Goal: Task Accomplishment & Management: Manage account settings

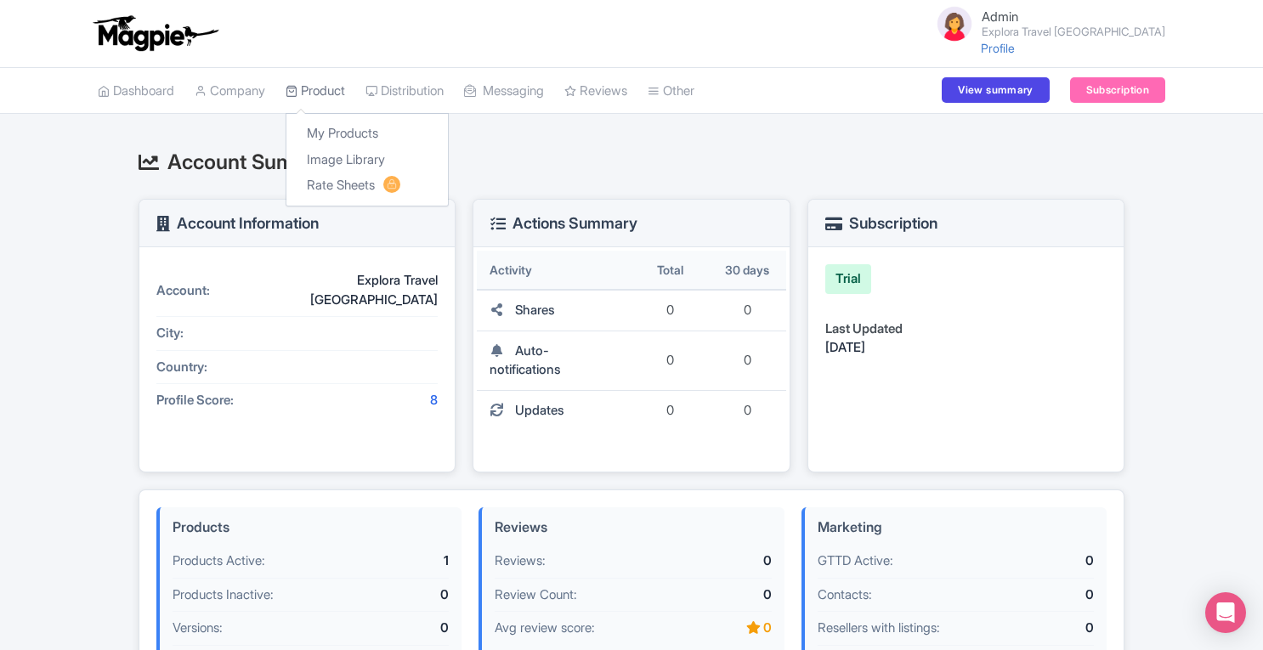
click at [337, 104] on link "Product" at bounding box center [316, 91] width 60 height 47
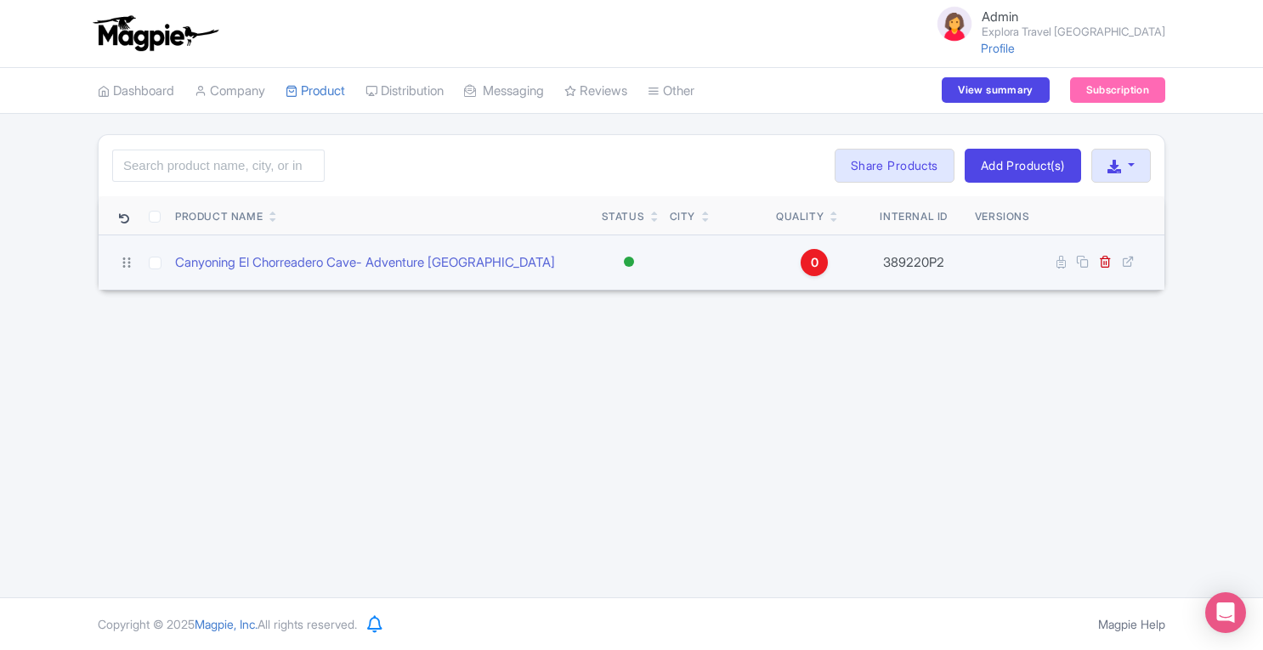
click at [816, 258] on span "0" at bounding box center [815, 262] width 8 height 19
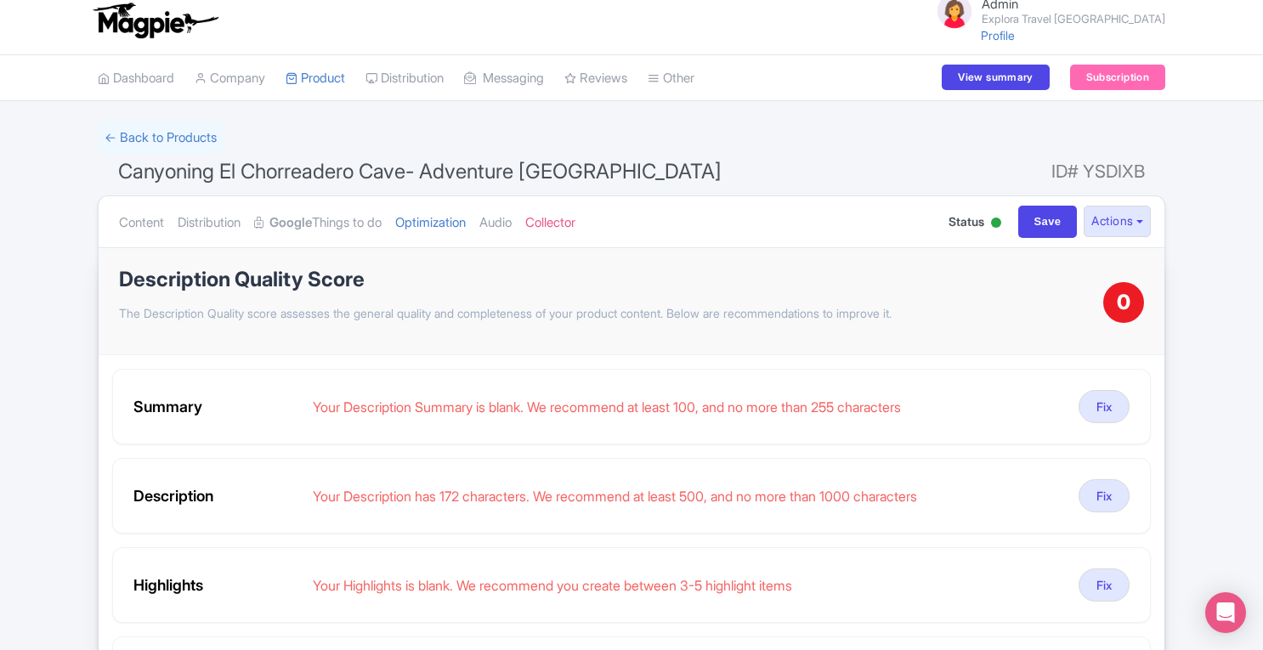
scroll to position [9, 0]
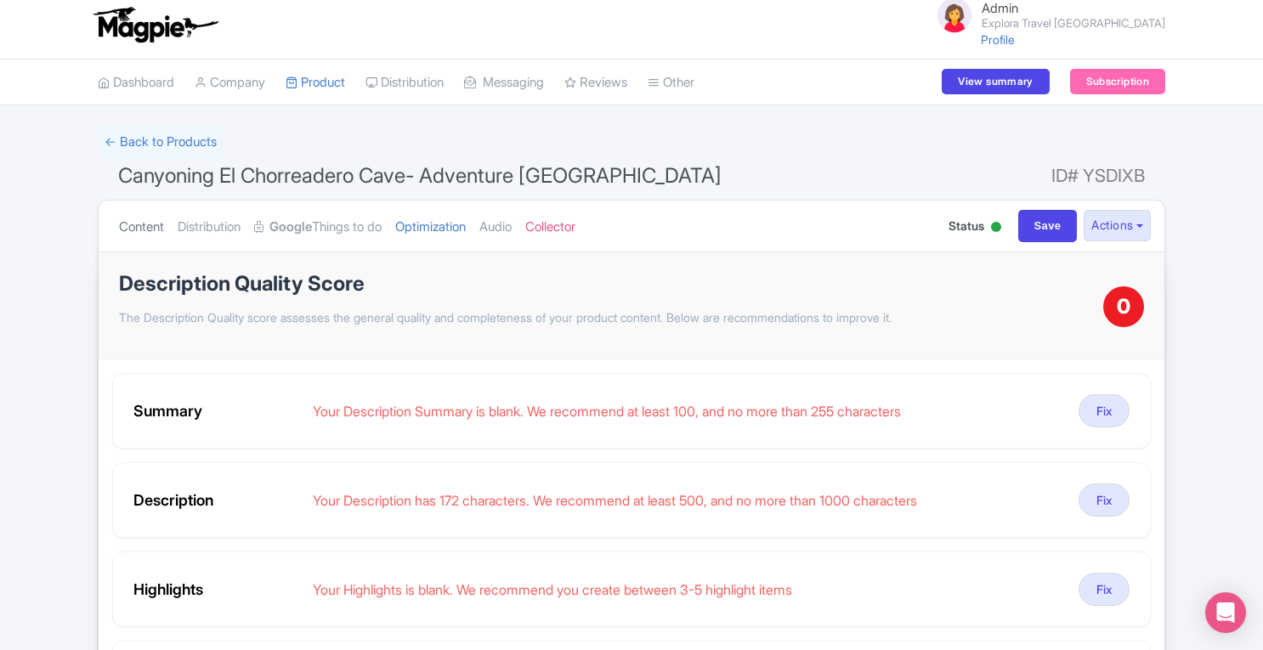
click at [131, 226] on link "Content" at bounding box center [141, 228] width 45 height 54
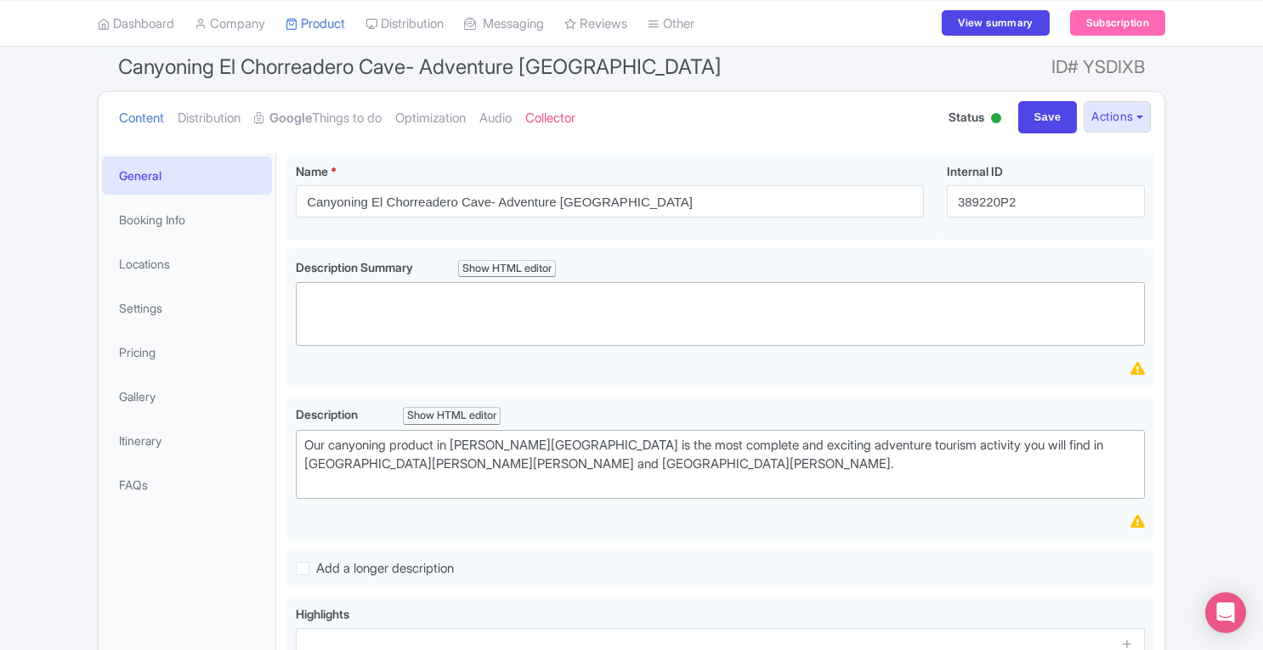
scroll to position [60, 0]
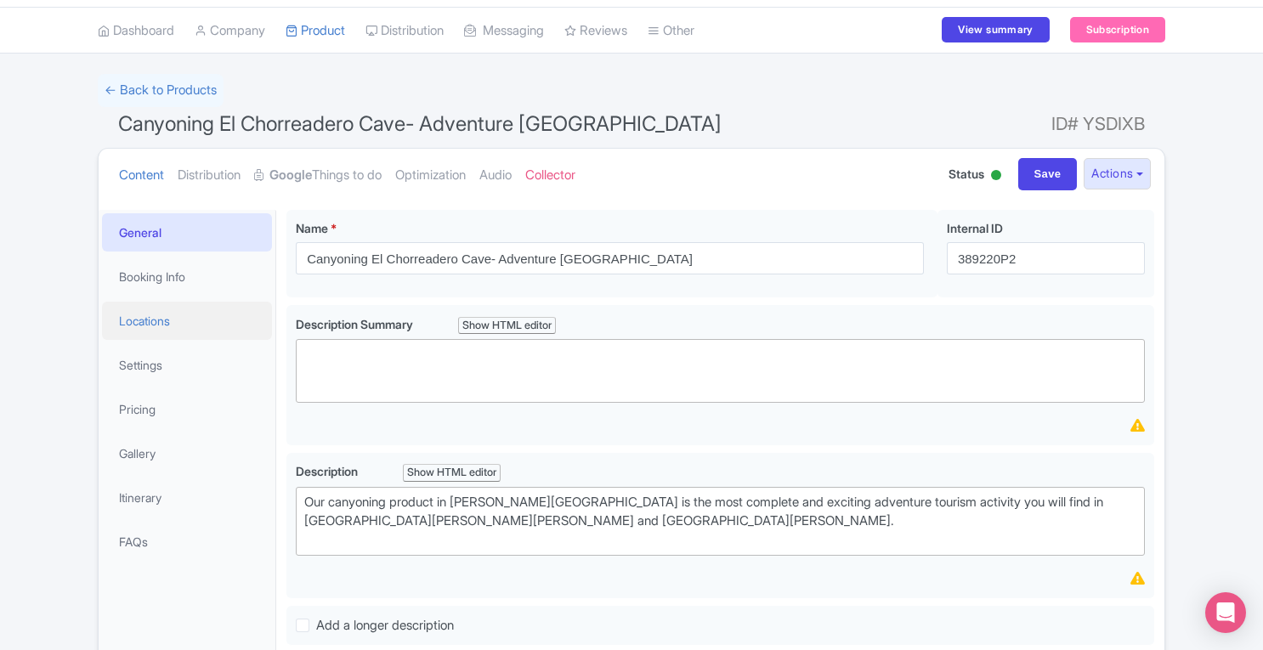
click at [180, 320] on link "Locations" at bounding box center [187, 321] width 170 height 38
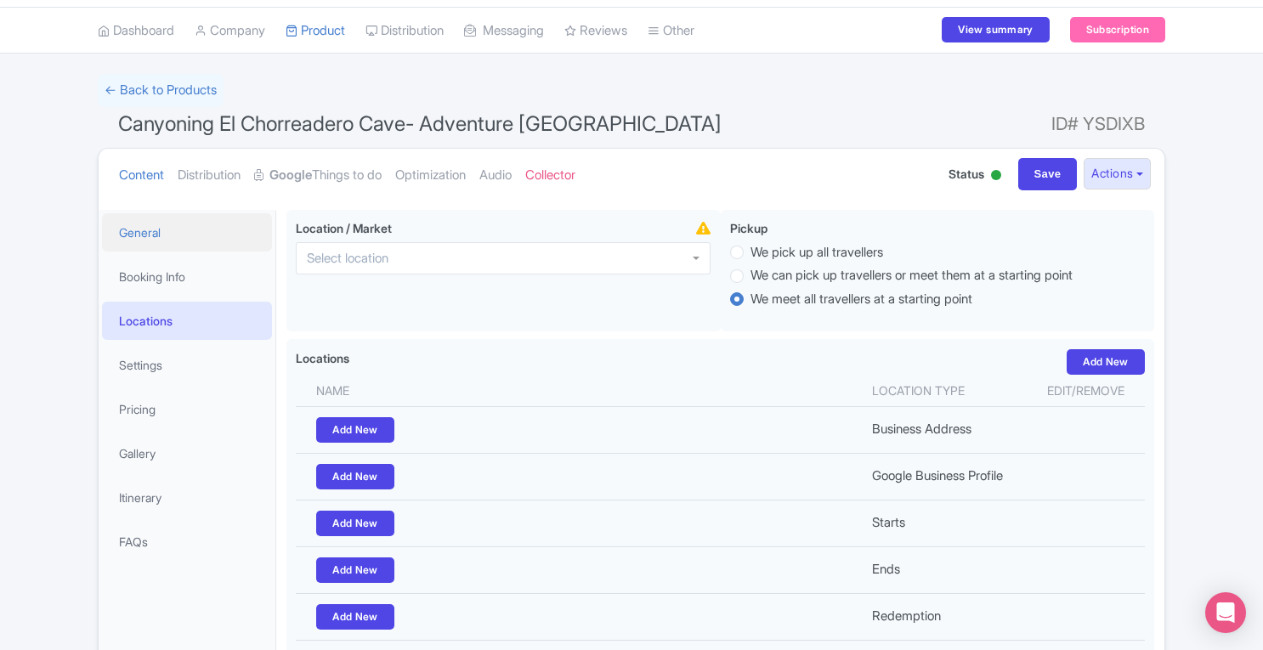
click at [139, 236] on link "General" at bounding box center [187, 232] width 170 height 38
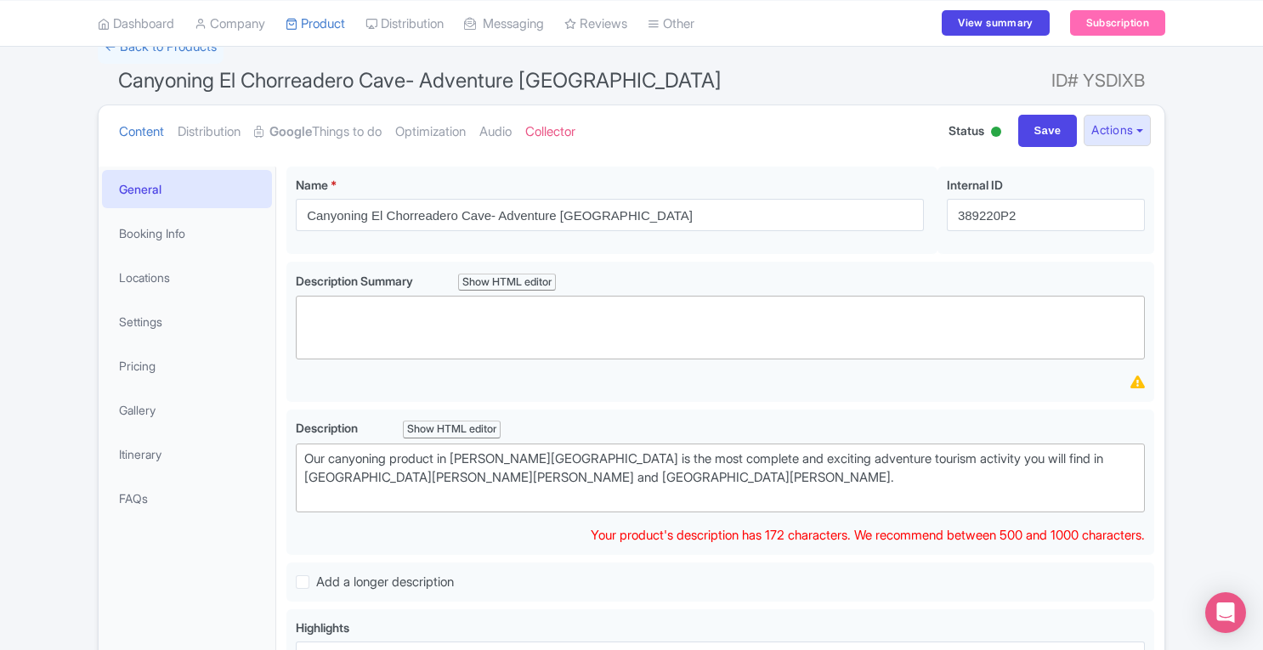
scroll to position [100, 0]
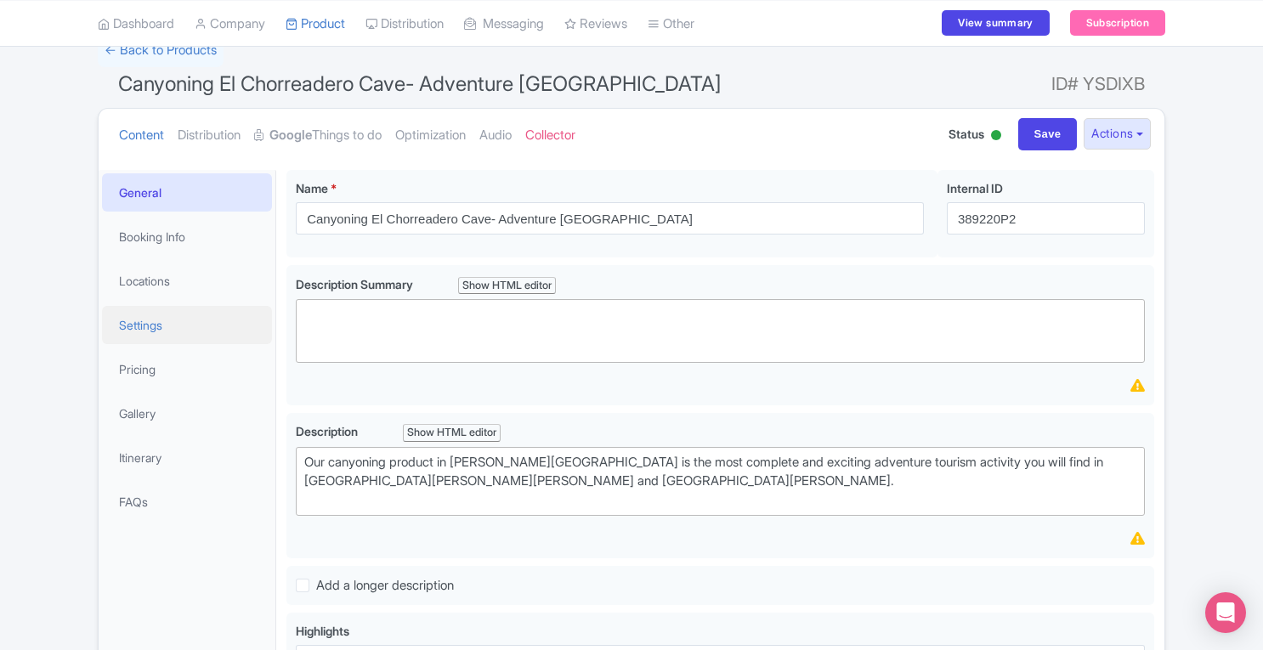
click at [146, 328] on link "Settings" at bounding box center [187, 325] width 170 height 38
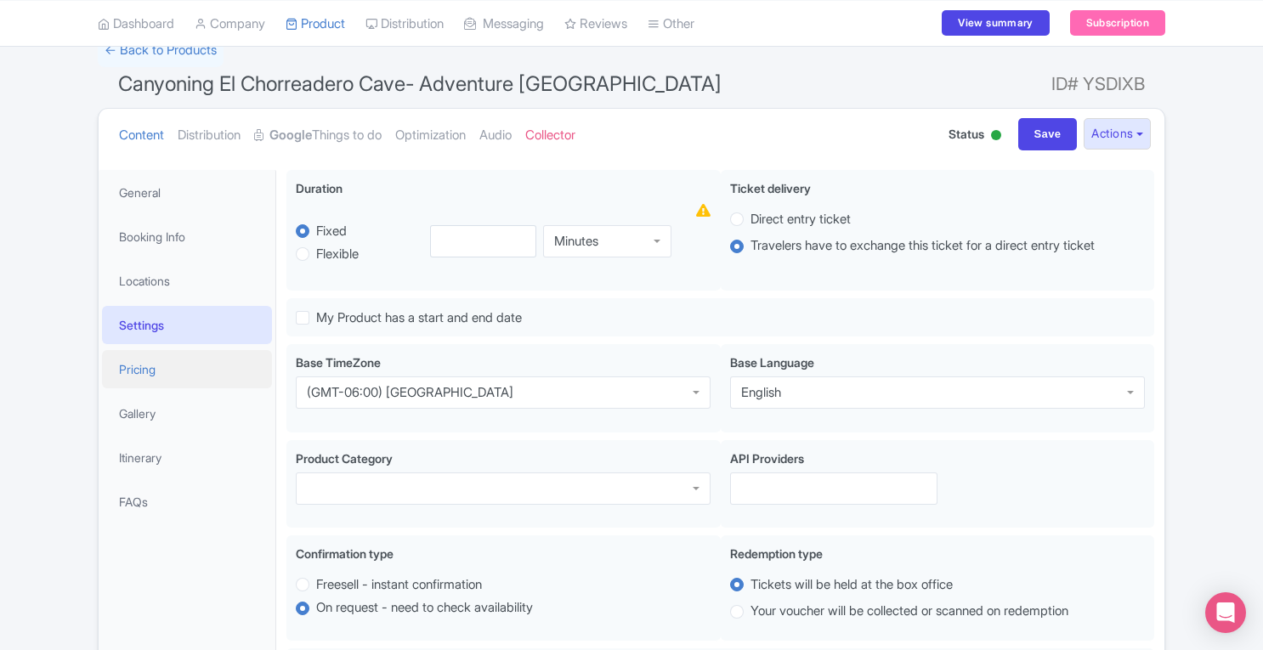
click at [146, 372] on link "Pricing" at bounding box center [187, 369] width 170 height 38
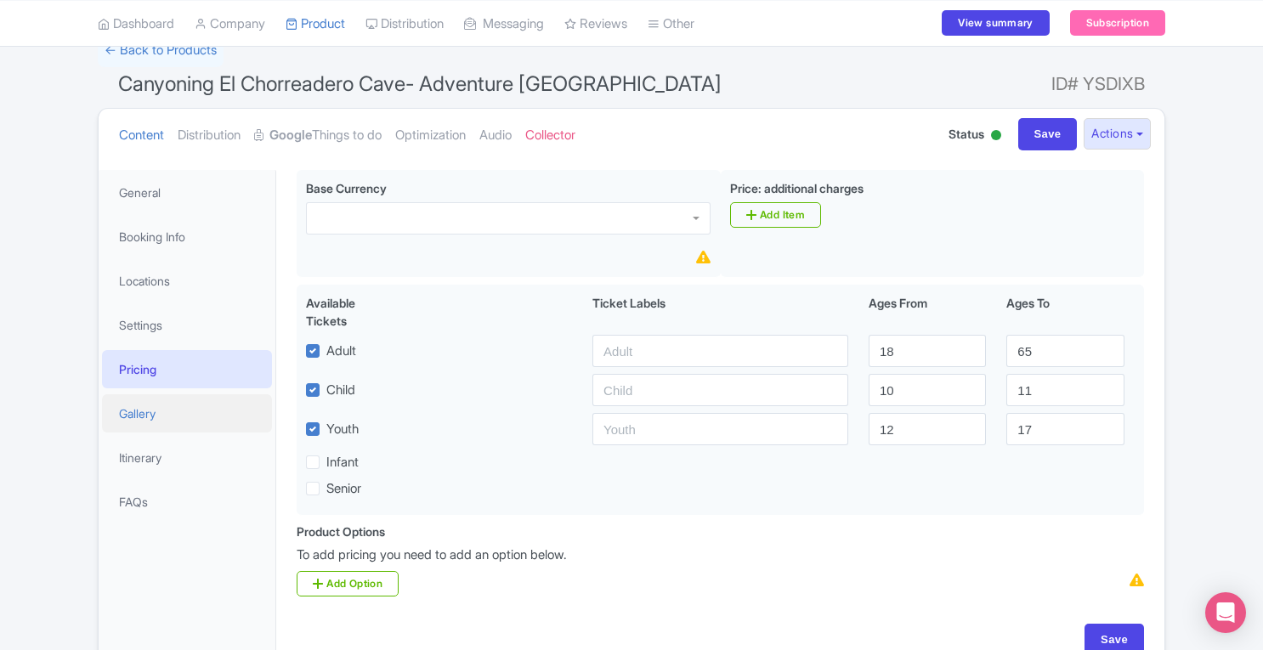
click at [150, 421] on link "Gallery" at bounding box center [187, 413] width 170 height 38
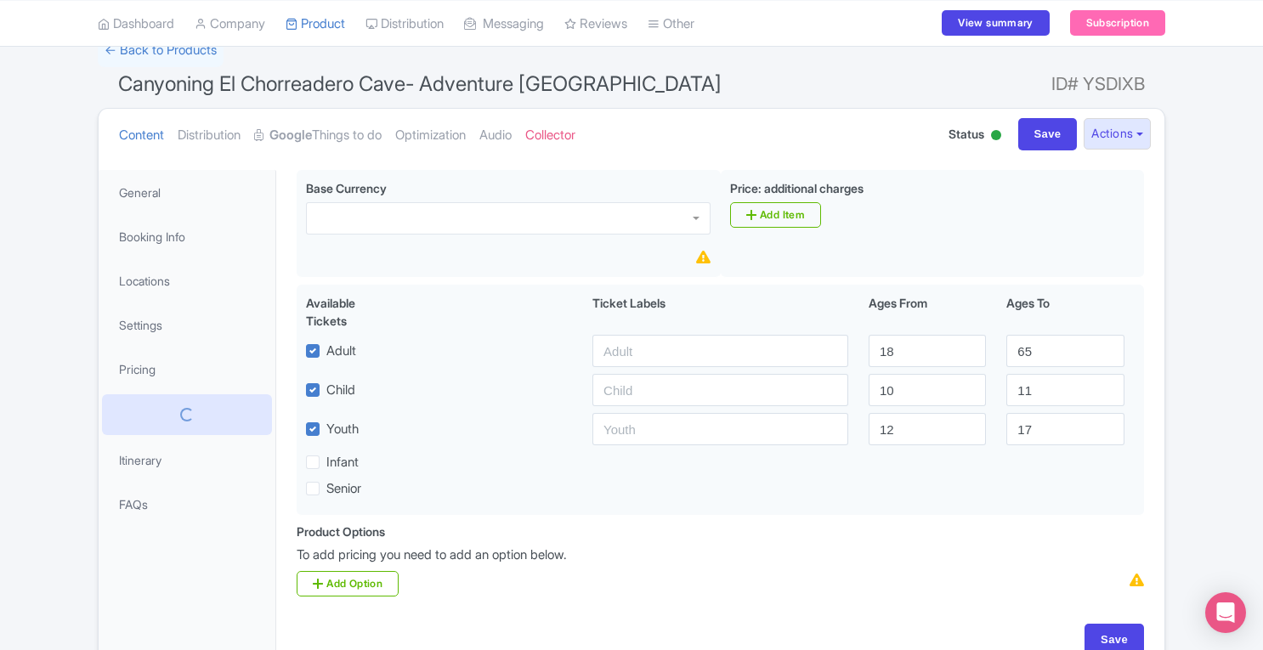
scroll to position [66, 0]
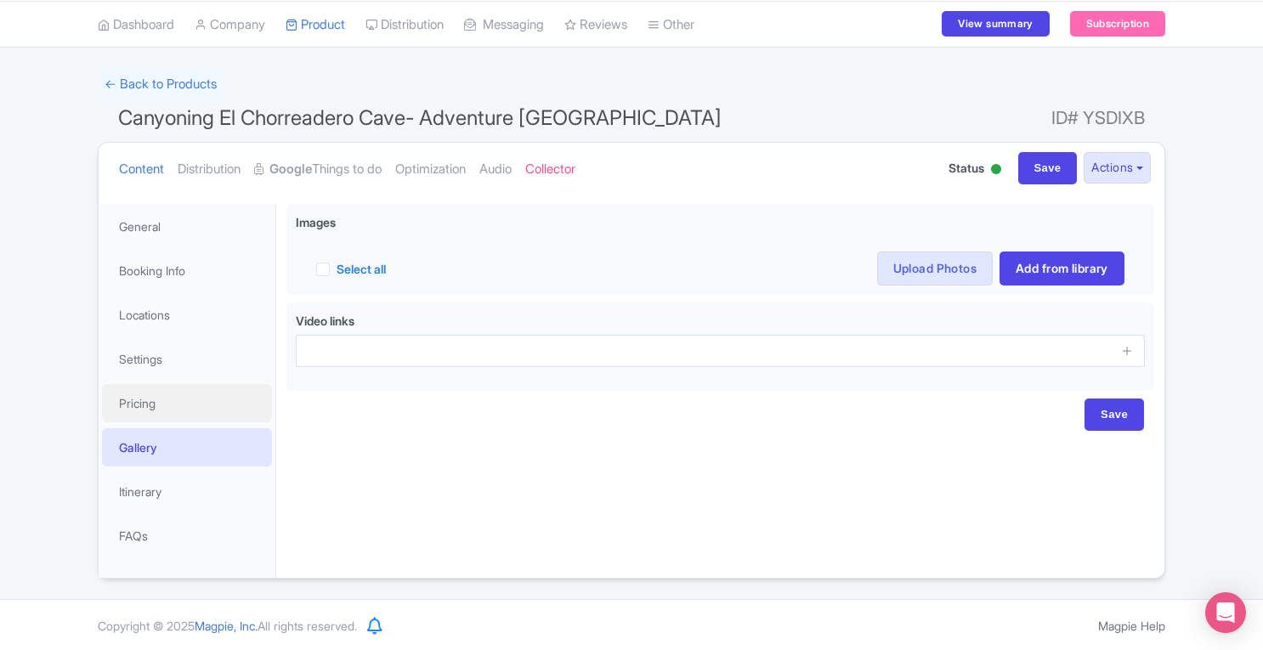
click at [150, 421] on link "Pricing" at bounding box center [187, 403] width 170 height 38
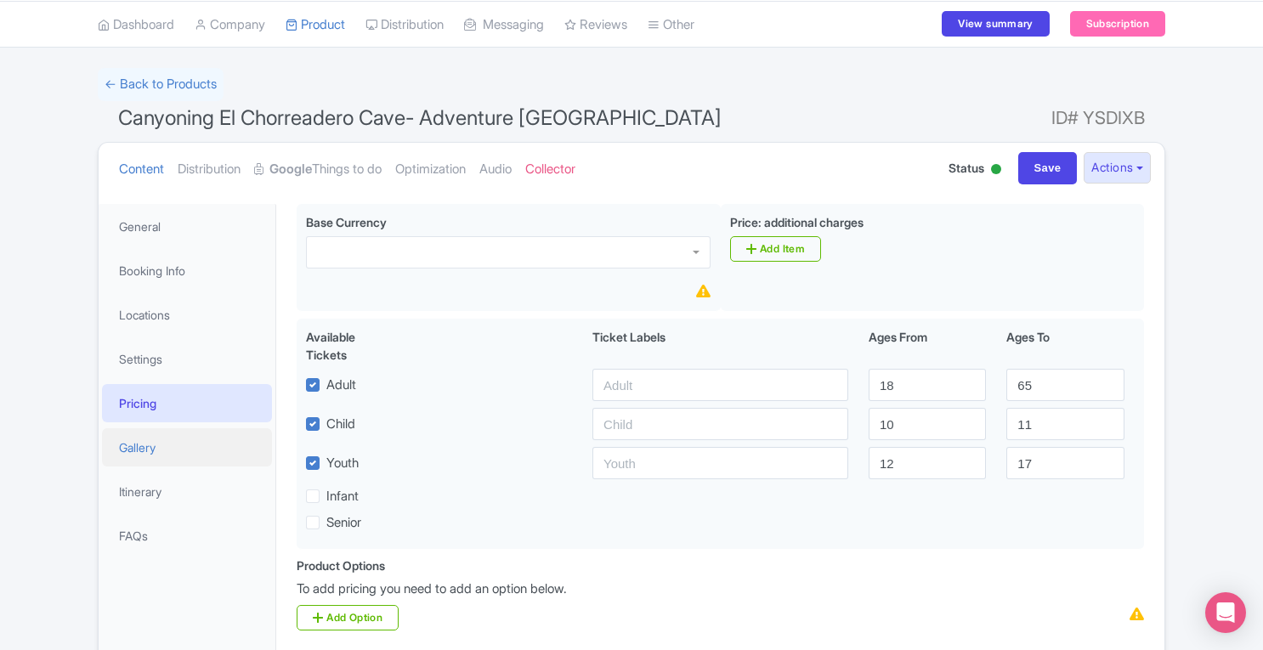
click at [150, 445] on link "Gallery" at bounding box center [187, 447] width 170 height 38
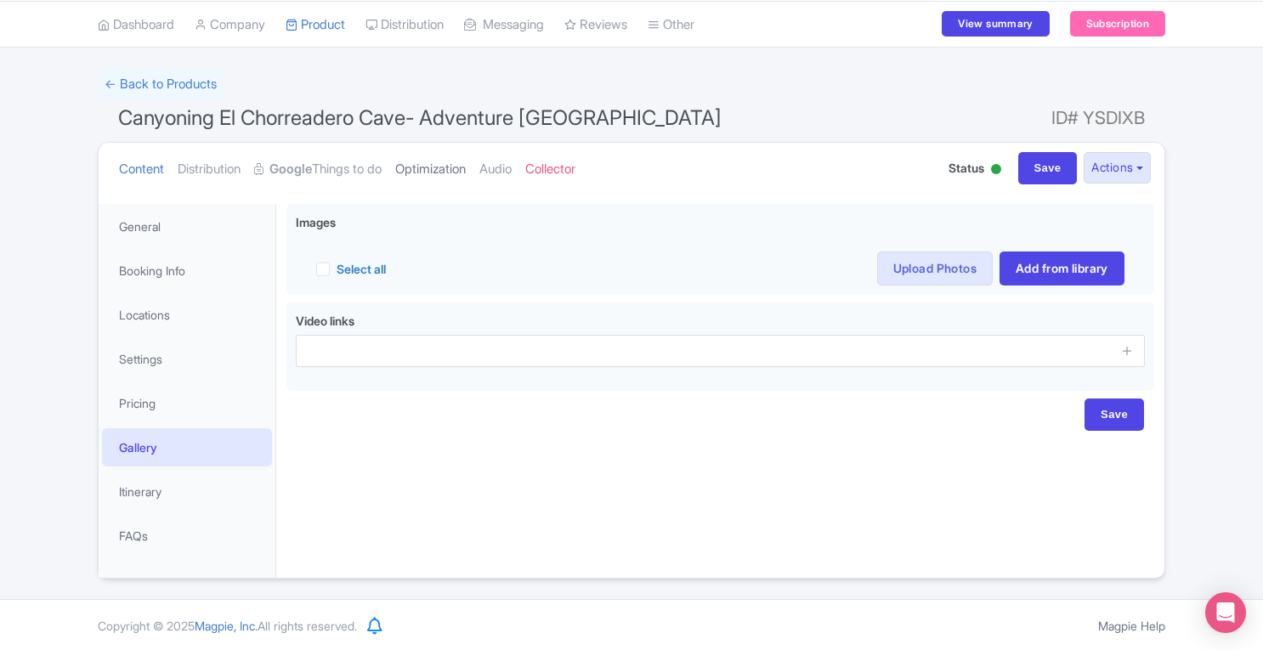
click at [434, 164] on link "Optimization" at bounding box center [430, 170] width 71 height 54
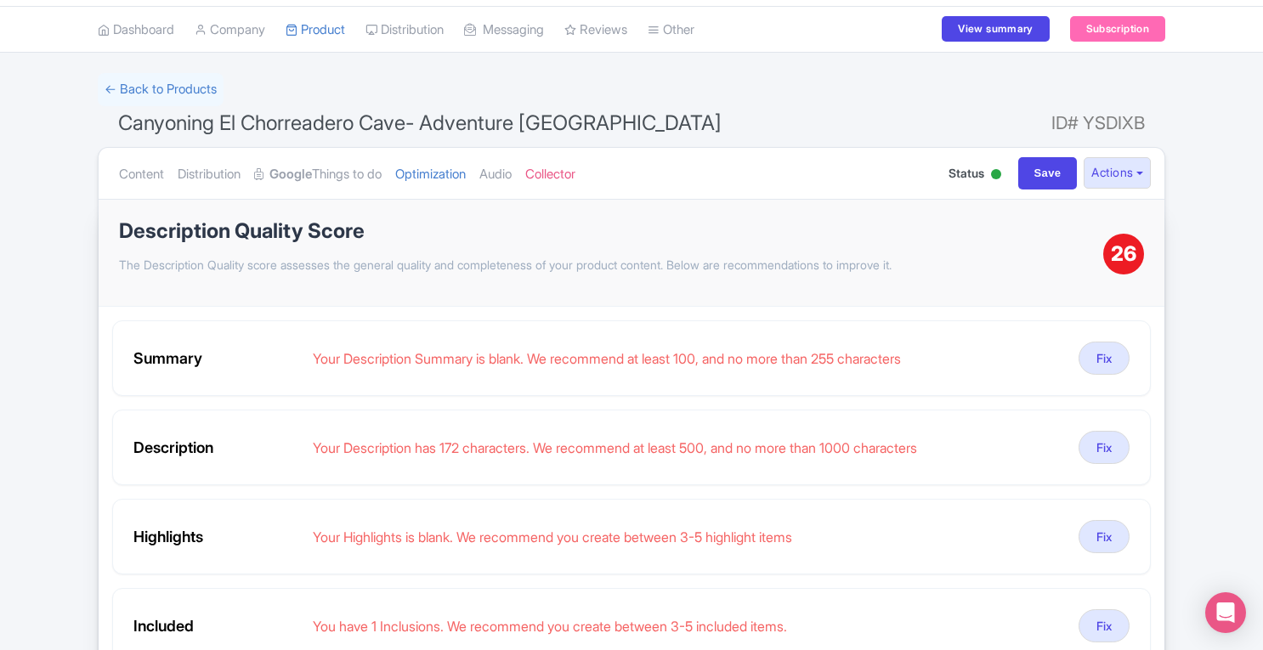
scroll to position [0, 0]
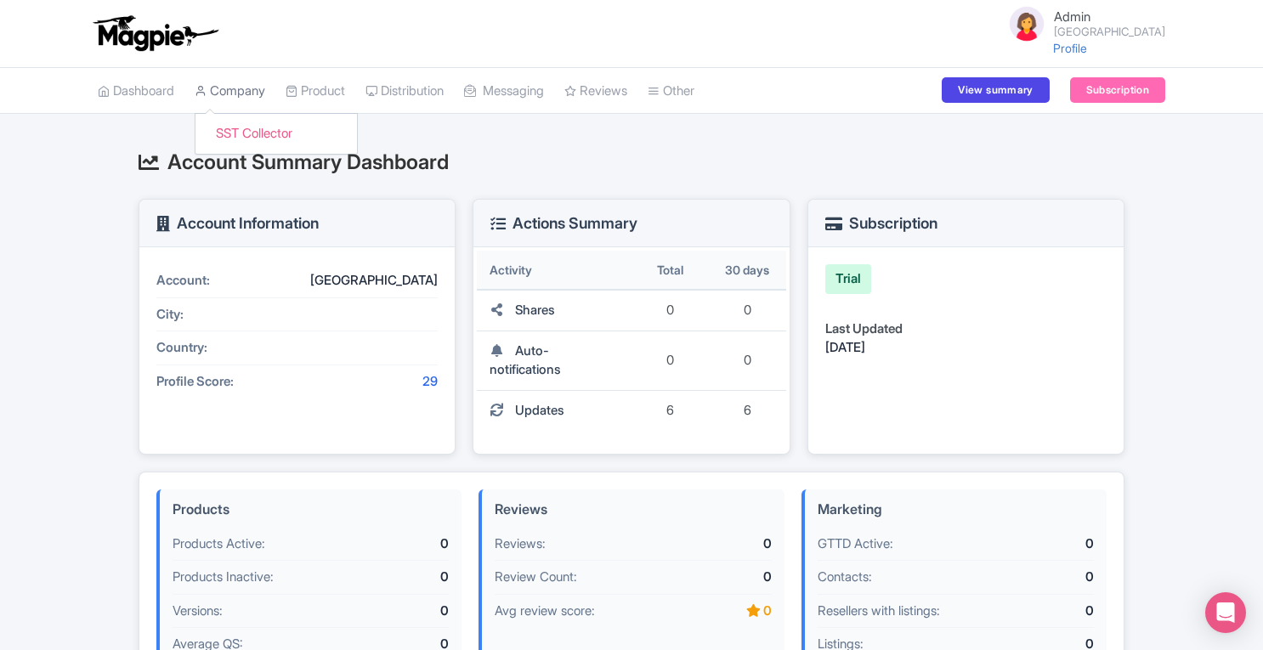
click at [261, 95] on link "Company" at bounding box center [230, 91] width 71 height 47
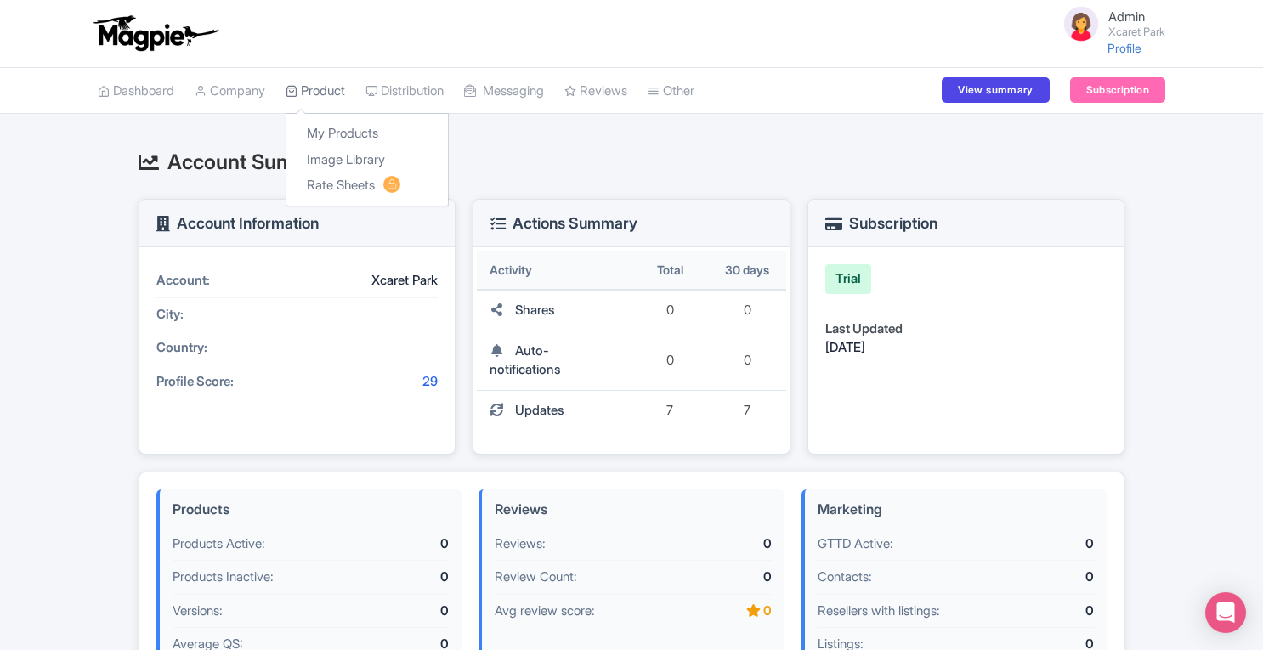
click at [340, 96] on link "Product" at bounding box center [316, 91] width 60 height 47
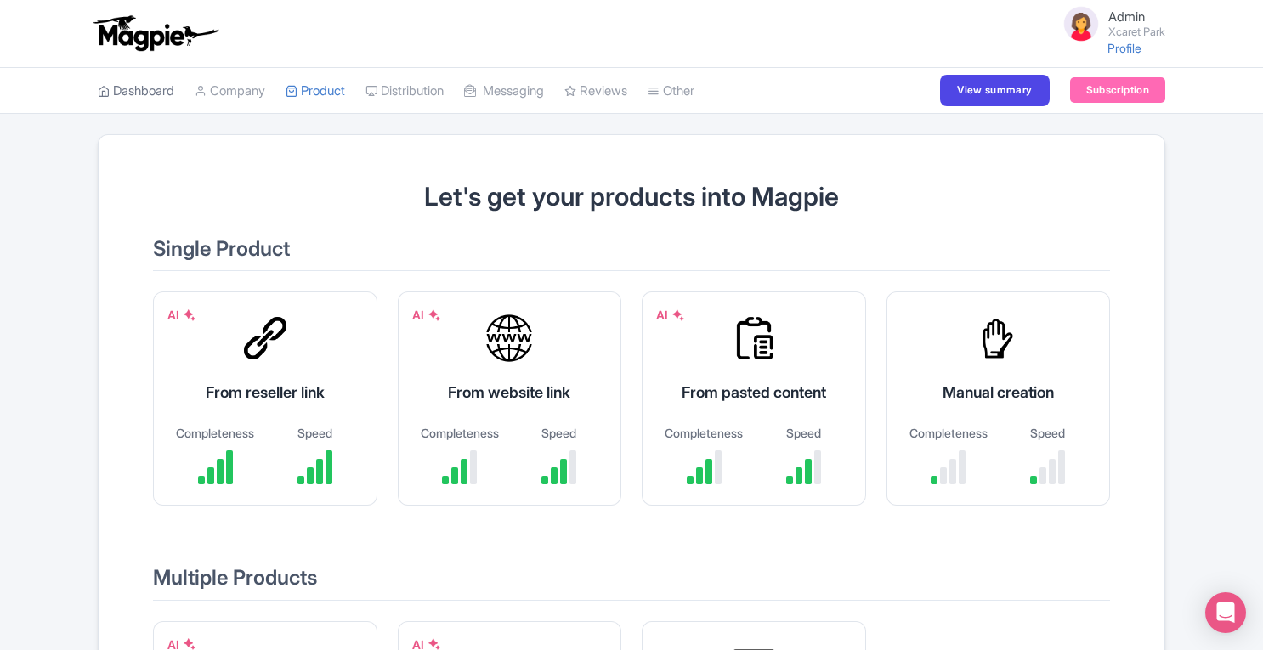
click at [166, 86] on link "Dashboard" at bounding box center [136, 91] width 77 height 47
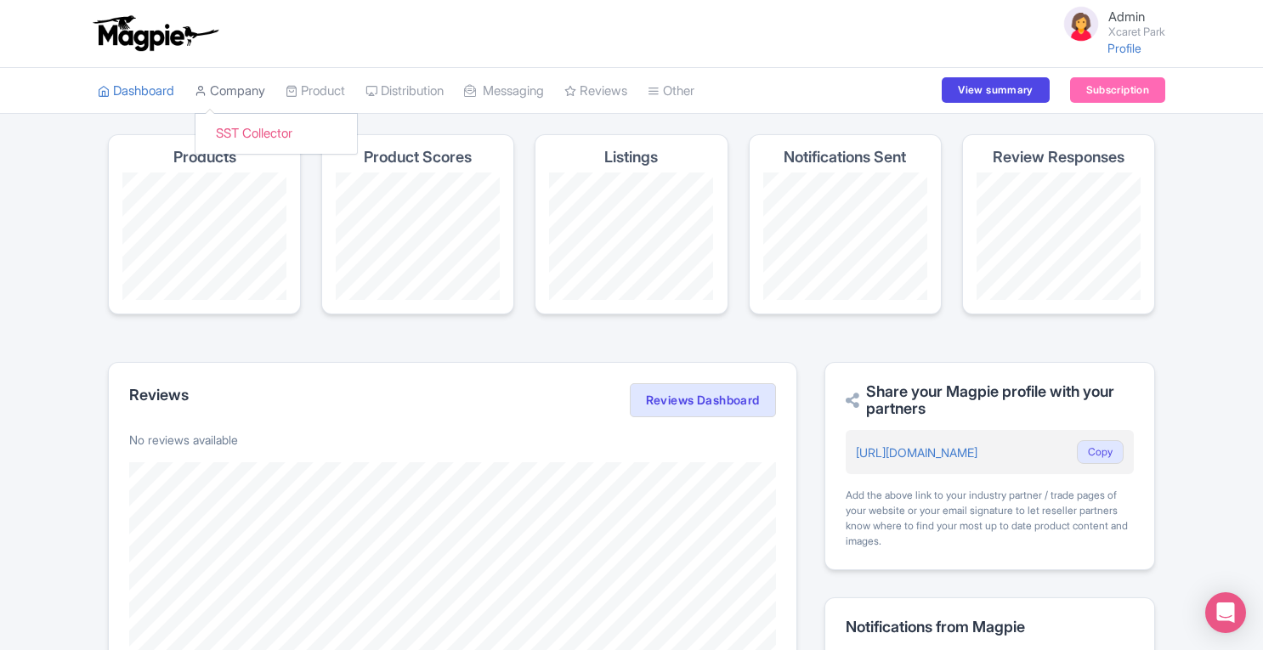
click at [242, 94] on link "Company" at bounding box center [230, 91] width 71 height 47
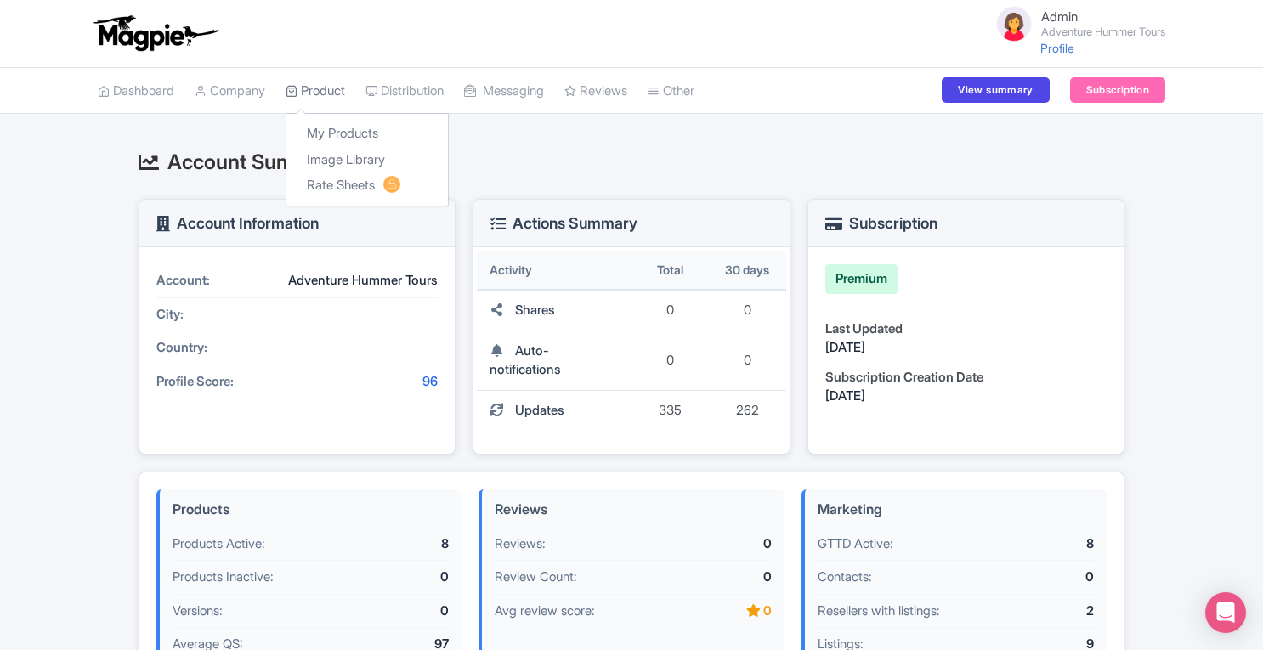
click at [321, 90] on link "Product" at bounding box center [316, 91] width 60 height 47
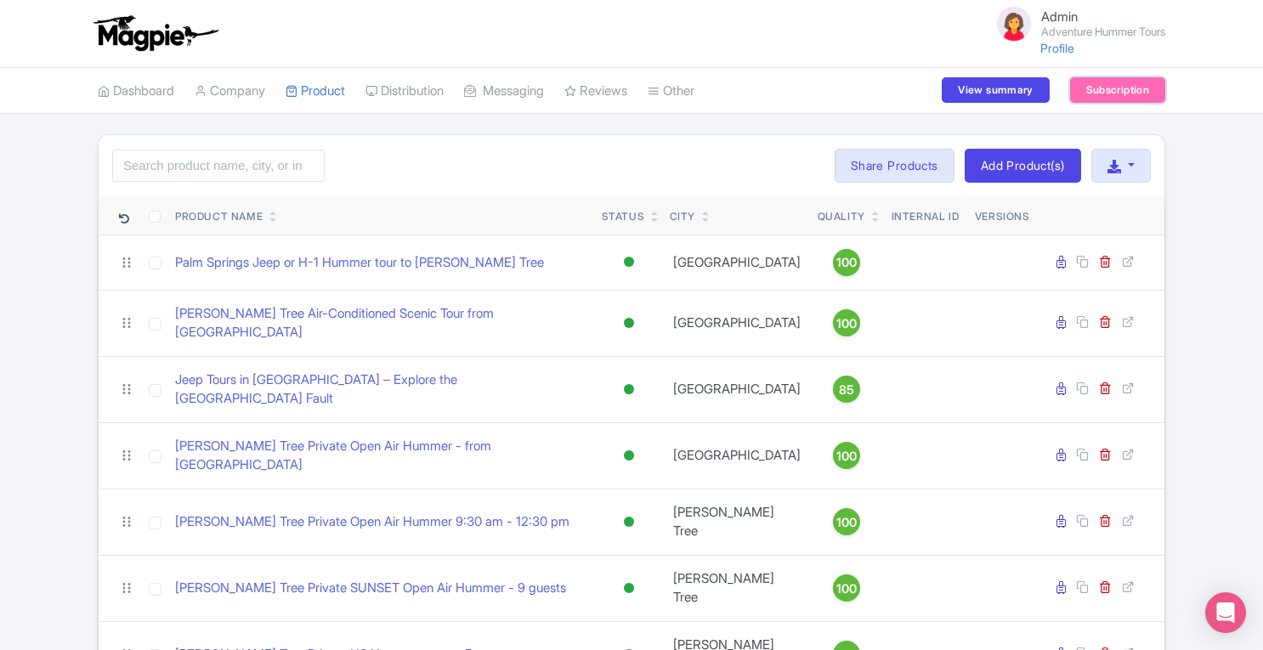
click at [1094, 91] on link "Subscription" at bounding box center [1117, 90] width 95 height 26
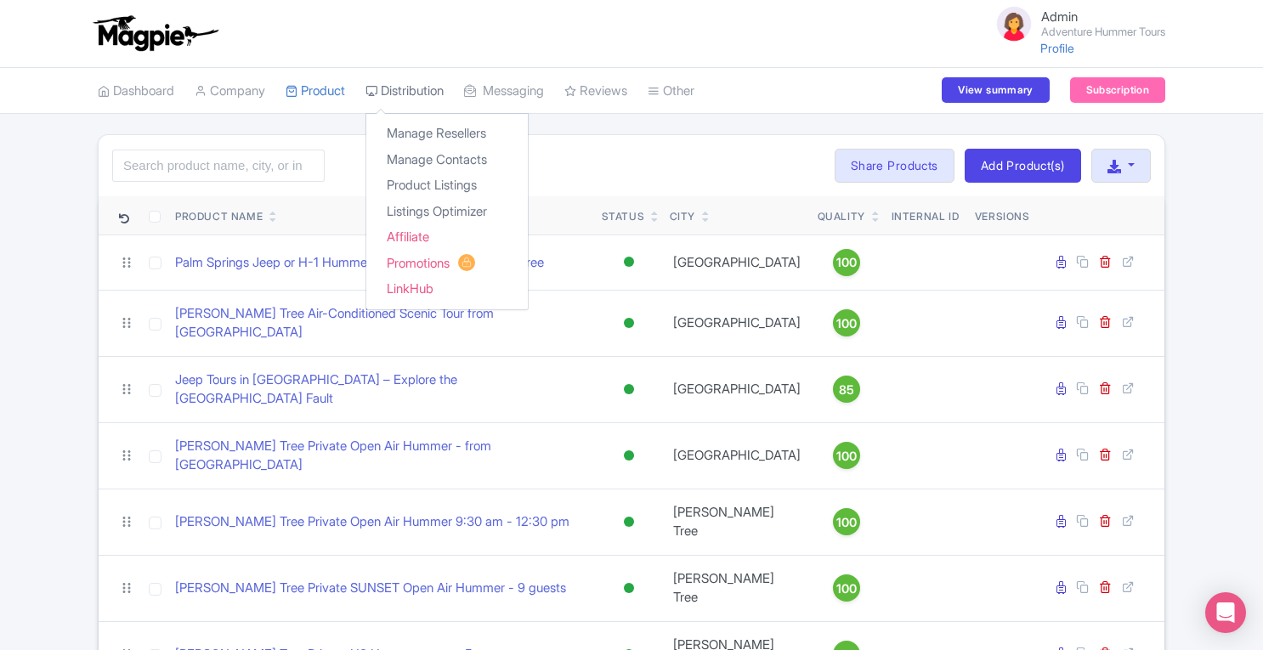
click at [413, 92] on link "Distribution" at bounding box center [405, 91] width 78 height 47
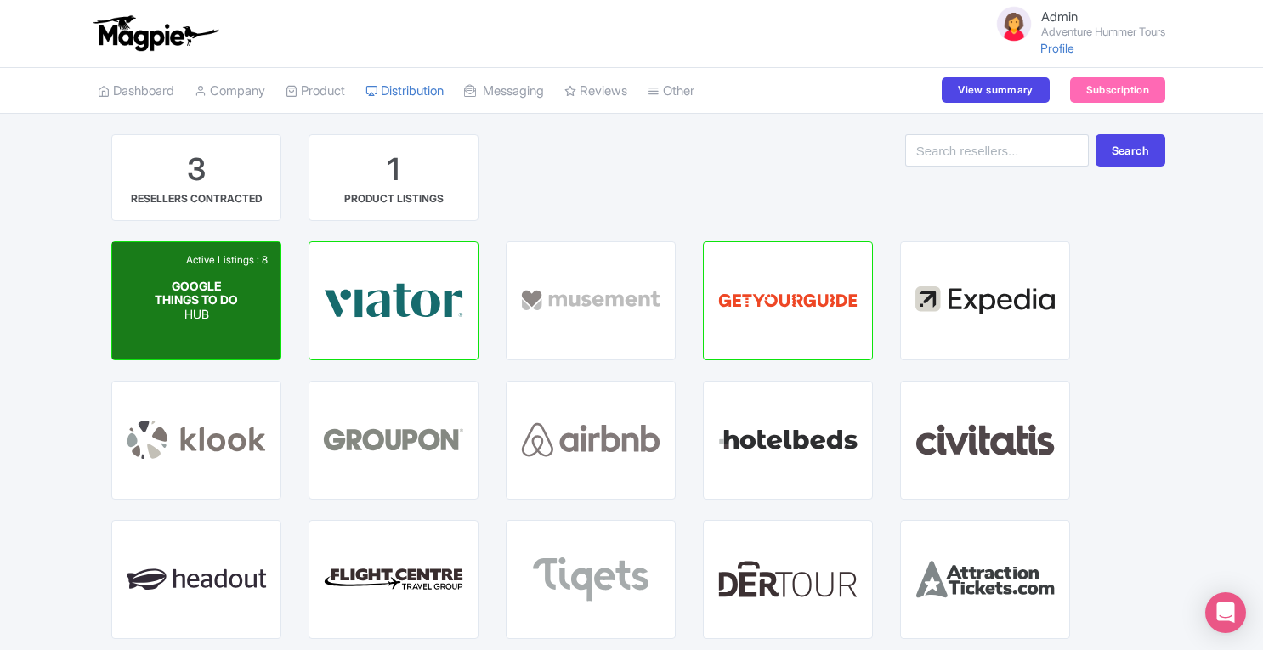
click at [233, 287] on div "GOOGLE THINGS TO DO HUB" at bounding box center [197, 300] width 84 height 43
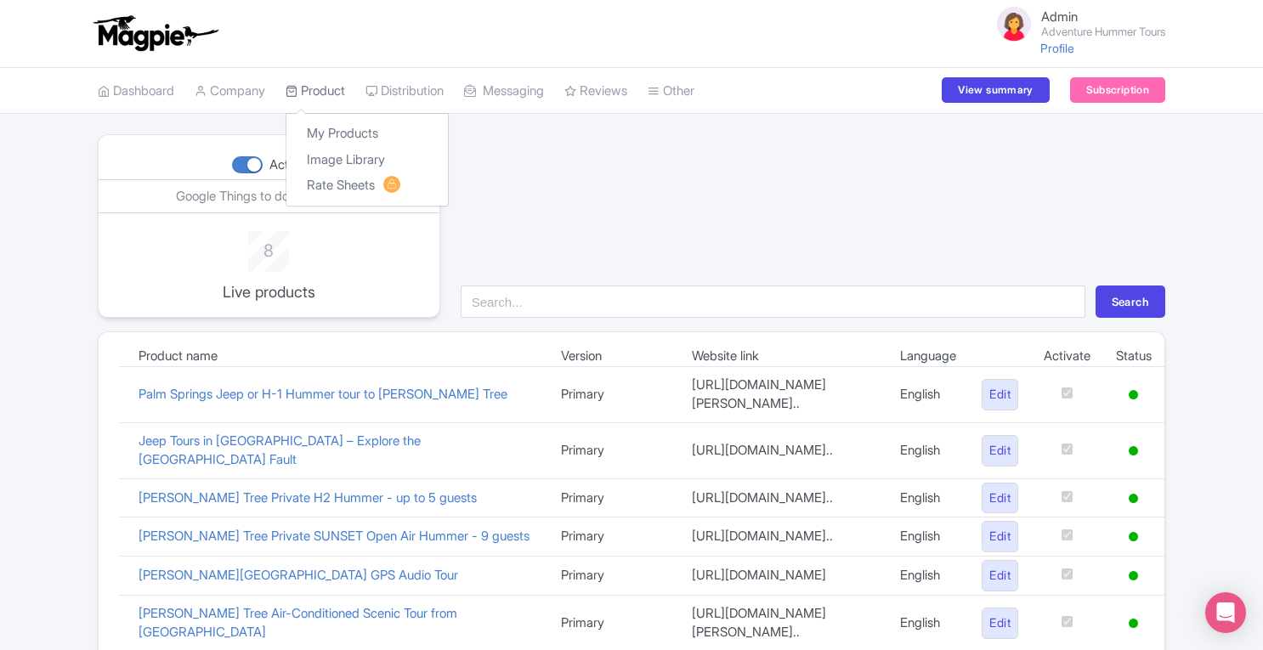
click at [320, 94] on link "Product" at bounding box center [316, 91] width 60 height 47
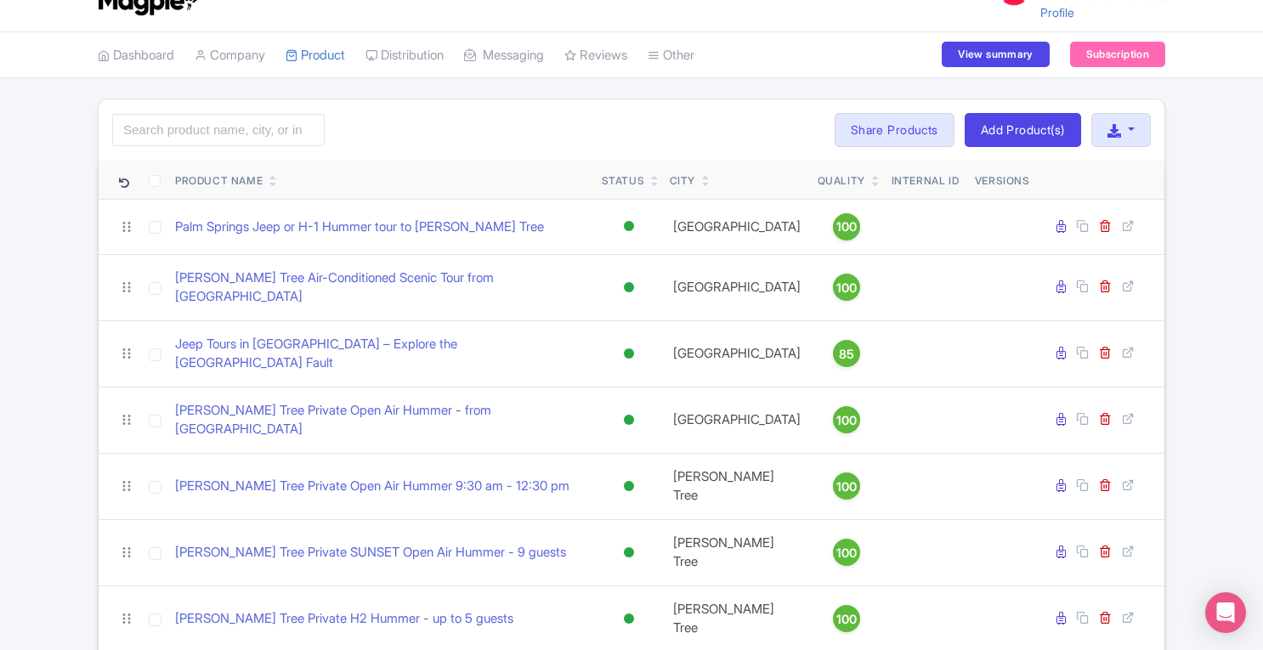
scroll to position [38, 0]
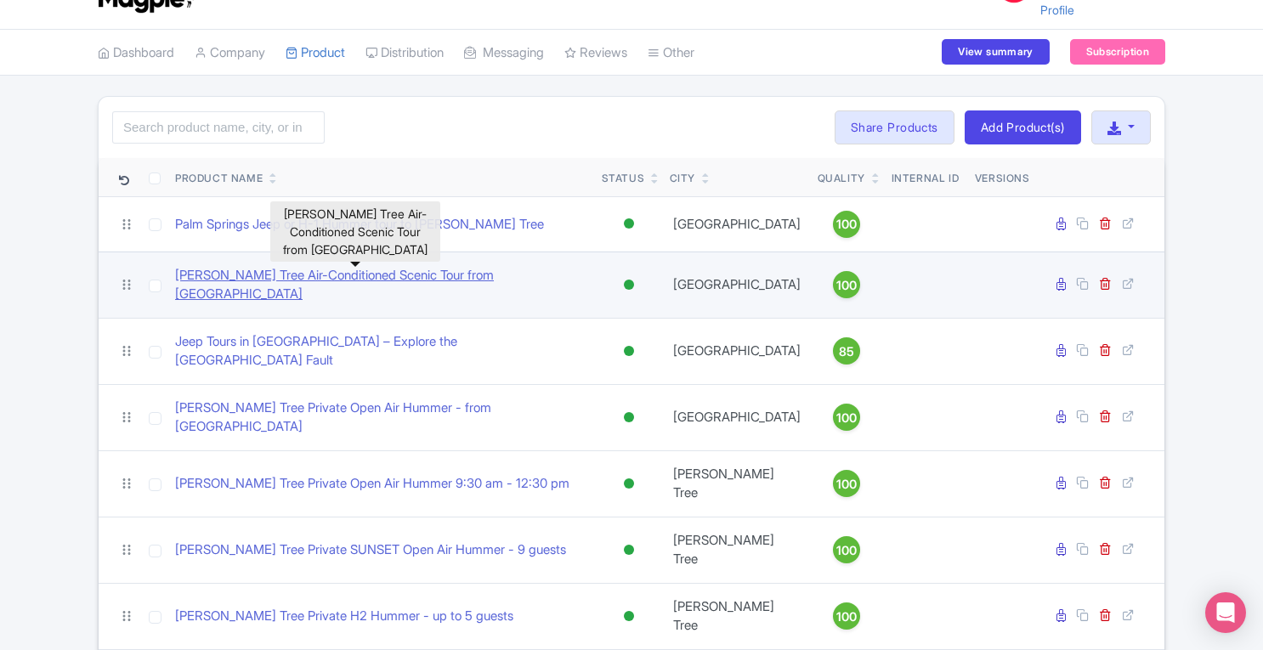
click at [222, 278] on link "Joshua Tree Air-Conditioned Scenic Tour from Palm Springs" at bounding box center [381, 285] width 413 height 38
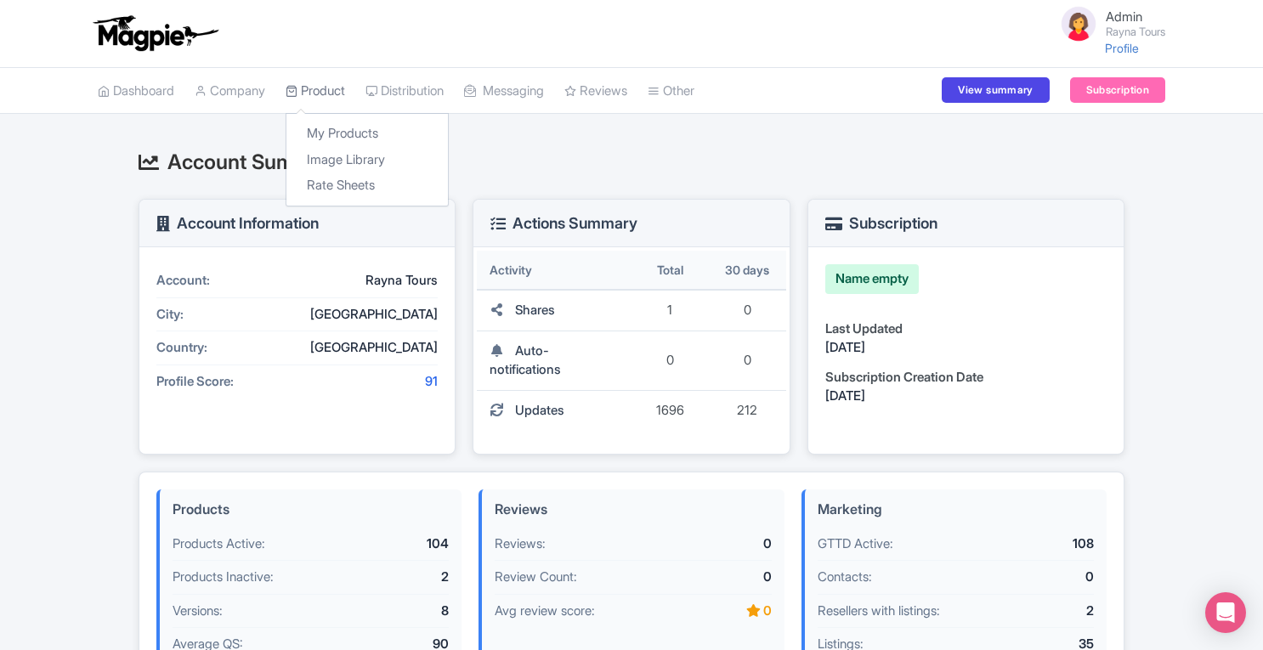
click at [326, 91] on link "Product" at bounding box center [316, 91] width 60 height 47
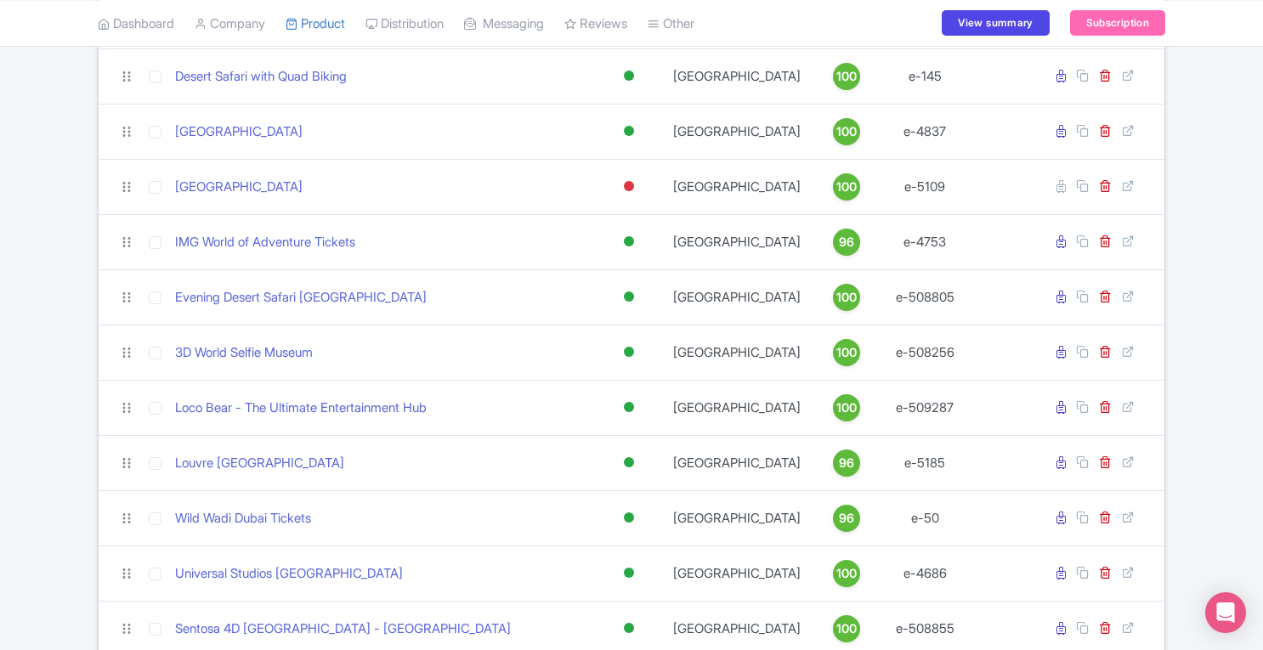
scroll to position [845, 0]
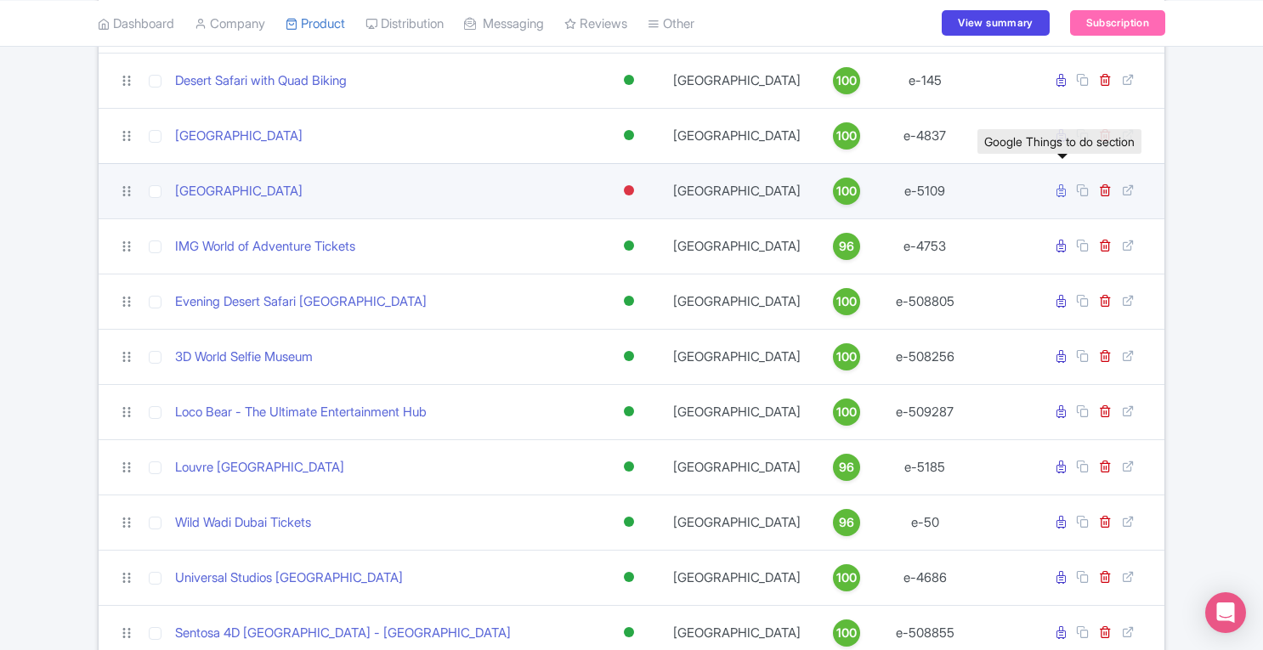
click at [1061, 188] on icon at bounding box center [1061, 190] width 9 height 13
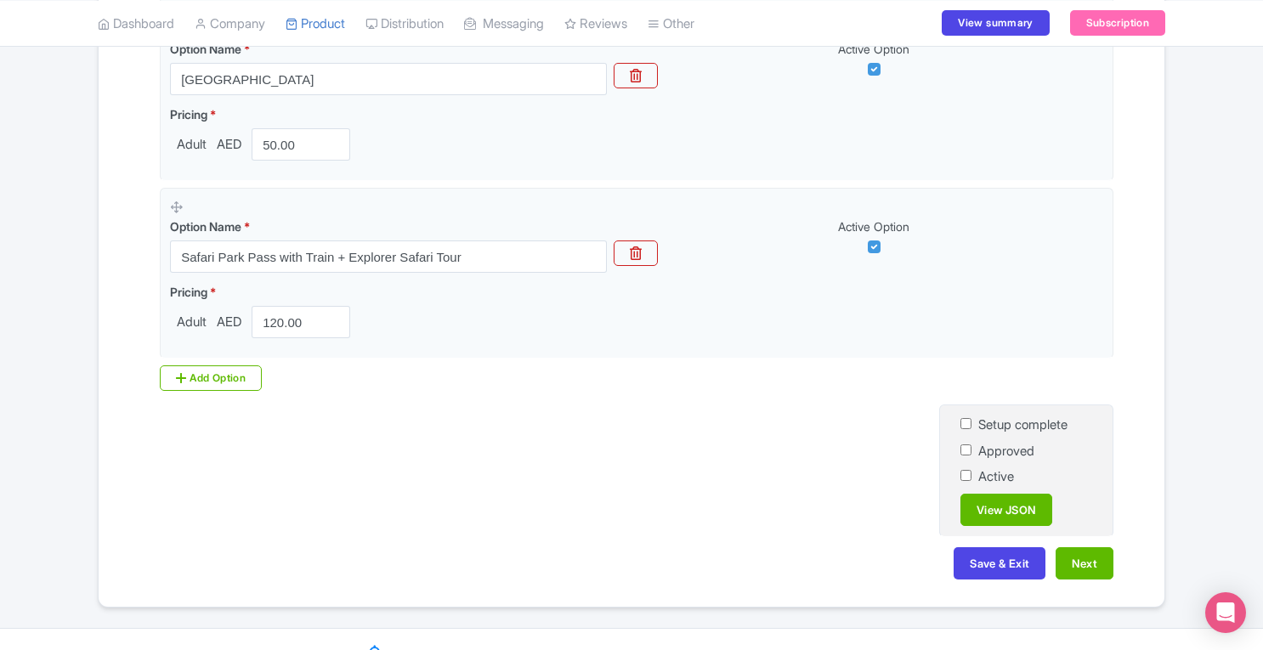
scroll to position [563, 0]
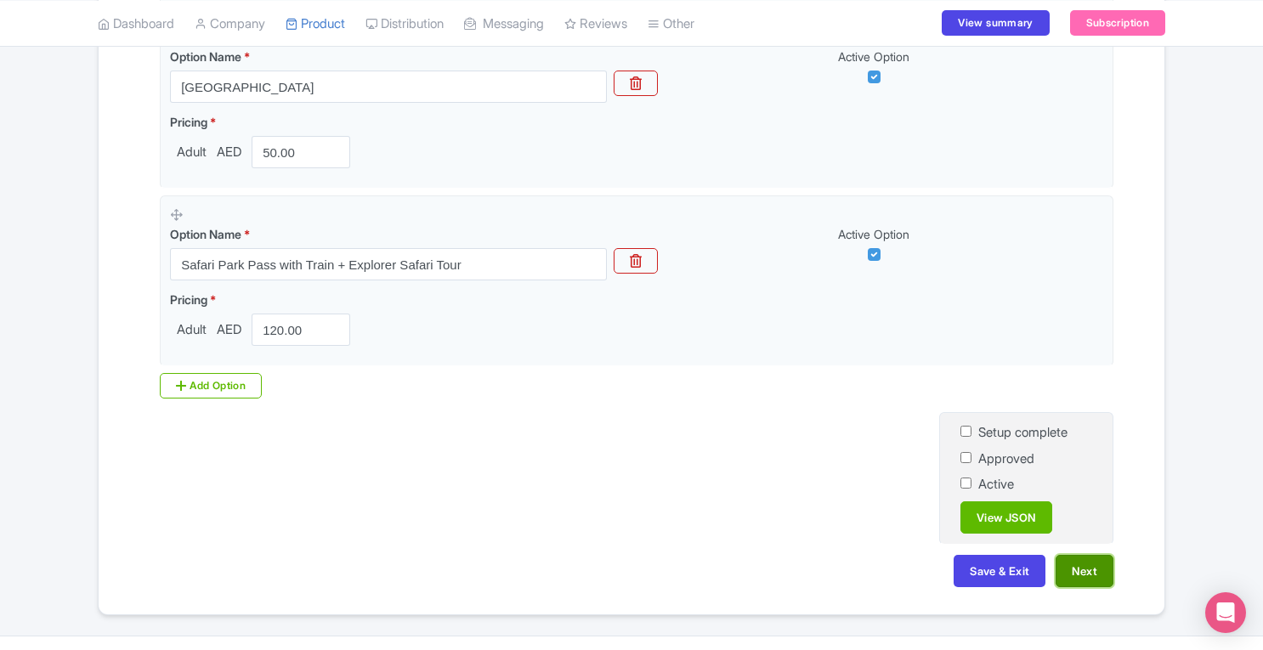
click at [1075, 578] on button "Next" at bounding box center [1085, 571] width 58 height 32
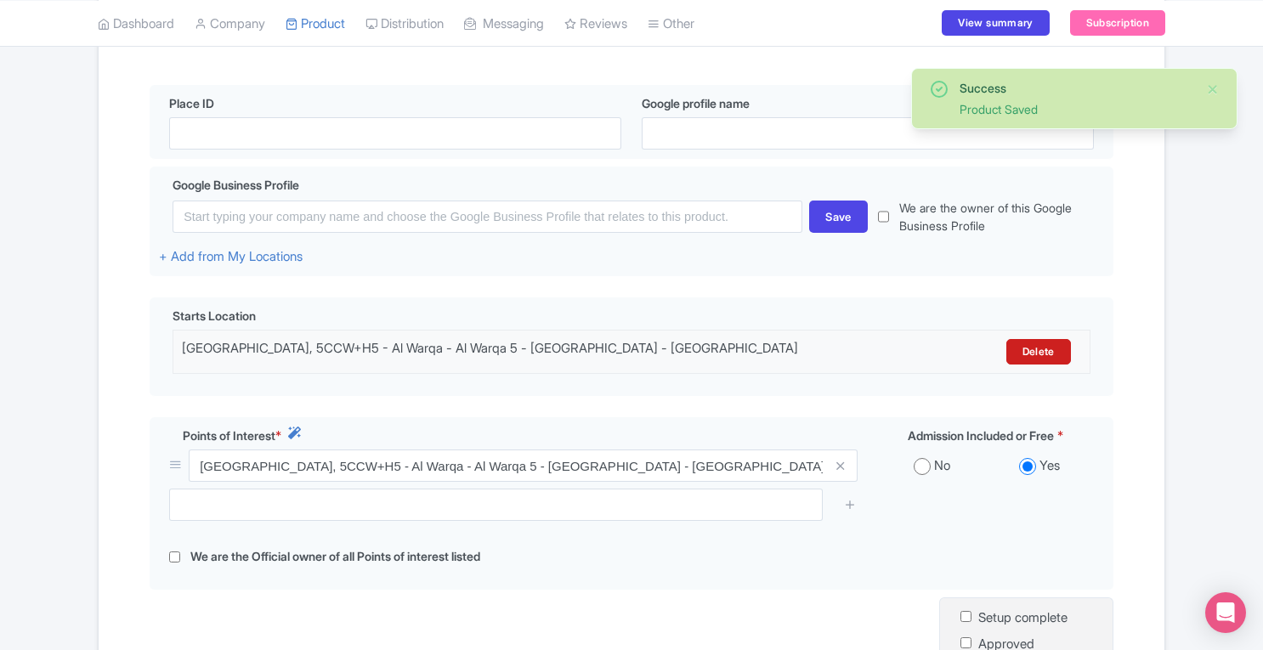
scroll to position [599, 0]
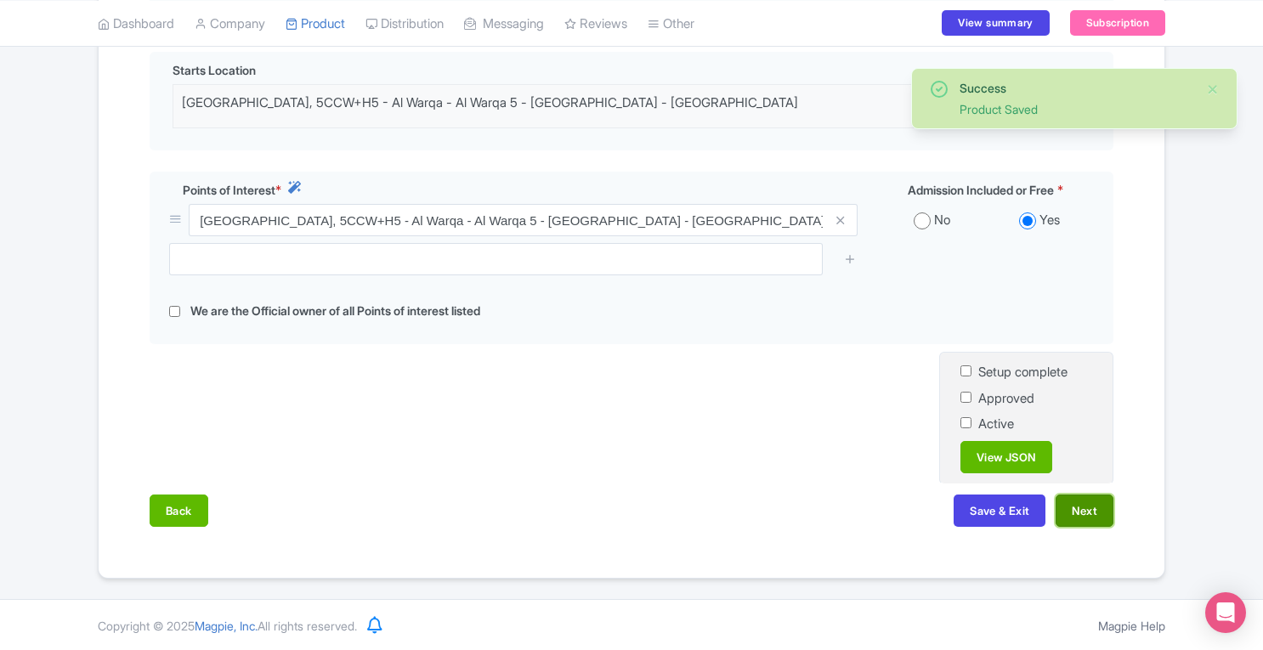
click at [1068, 509] on button "Next" at bounding box center [1085, 511] width 58 height 32
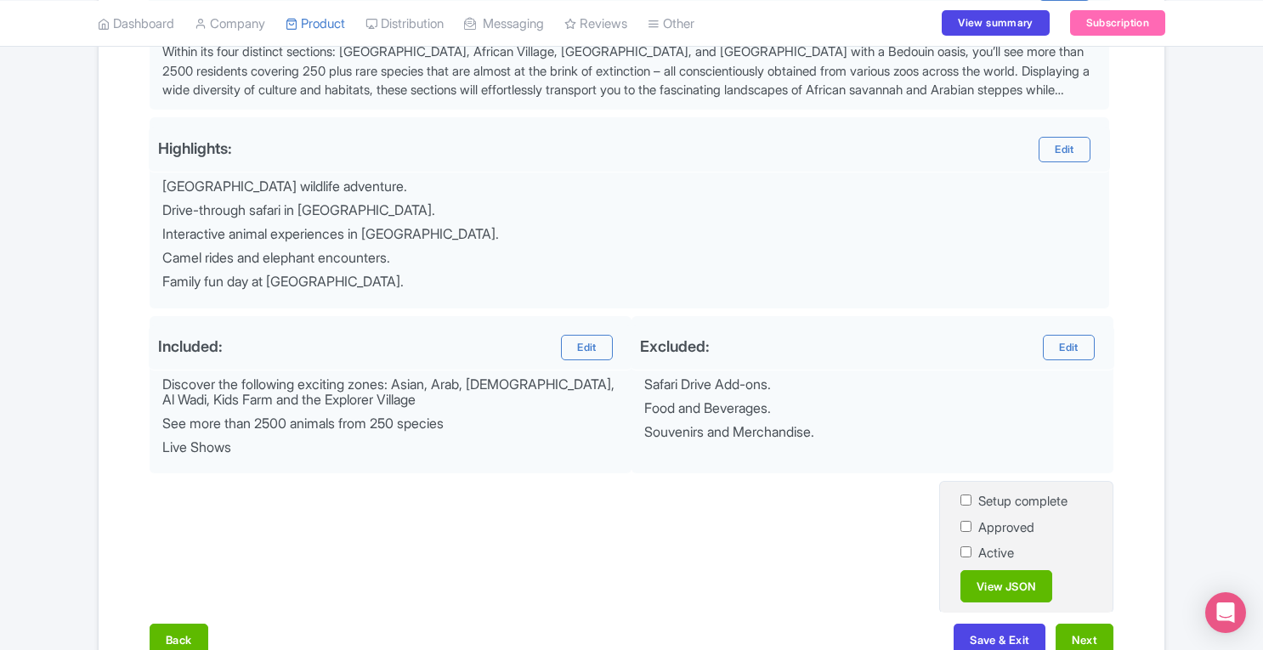
scroll to position [697, 0]
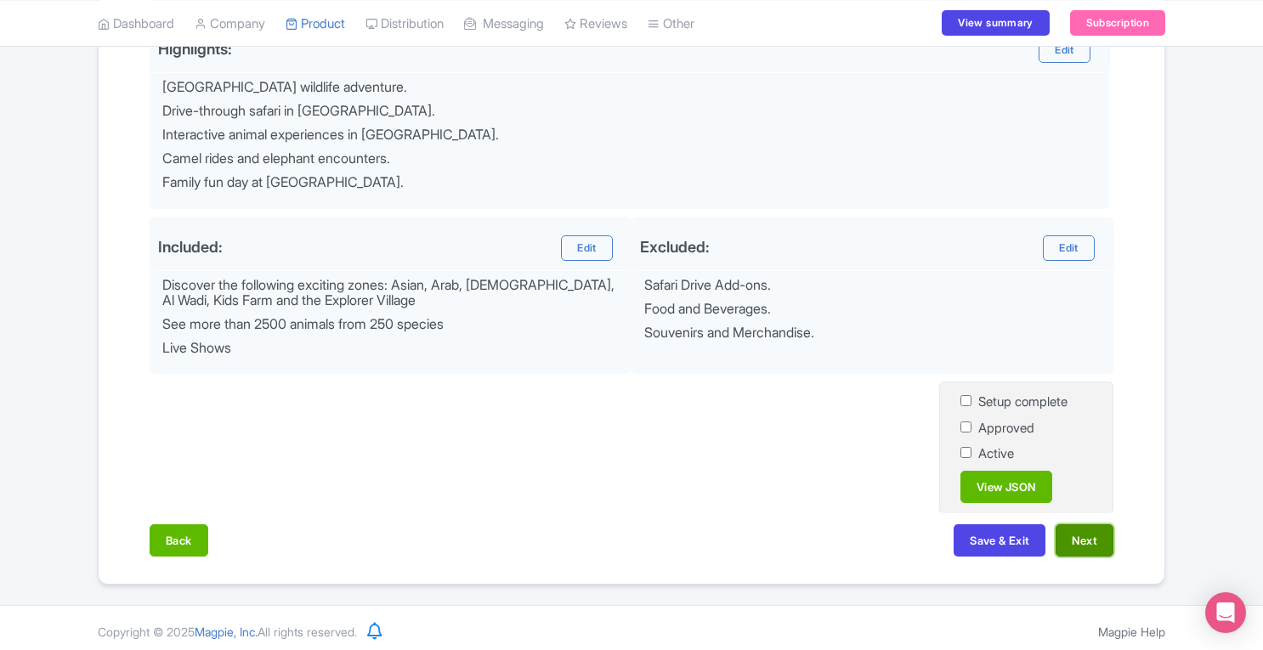
click at [1105, 544] on button "Next" at bounding box center [1085, 541] width 58 height 32
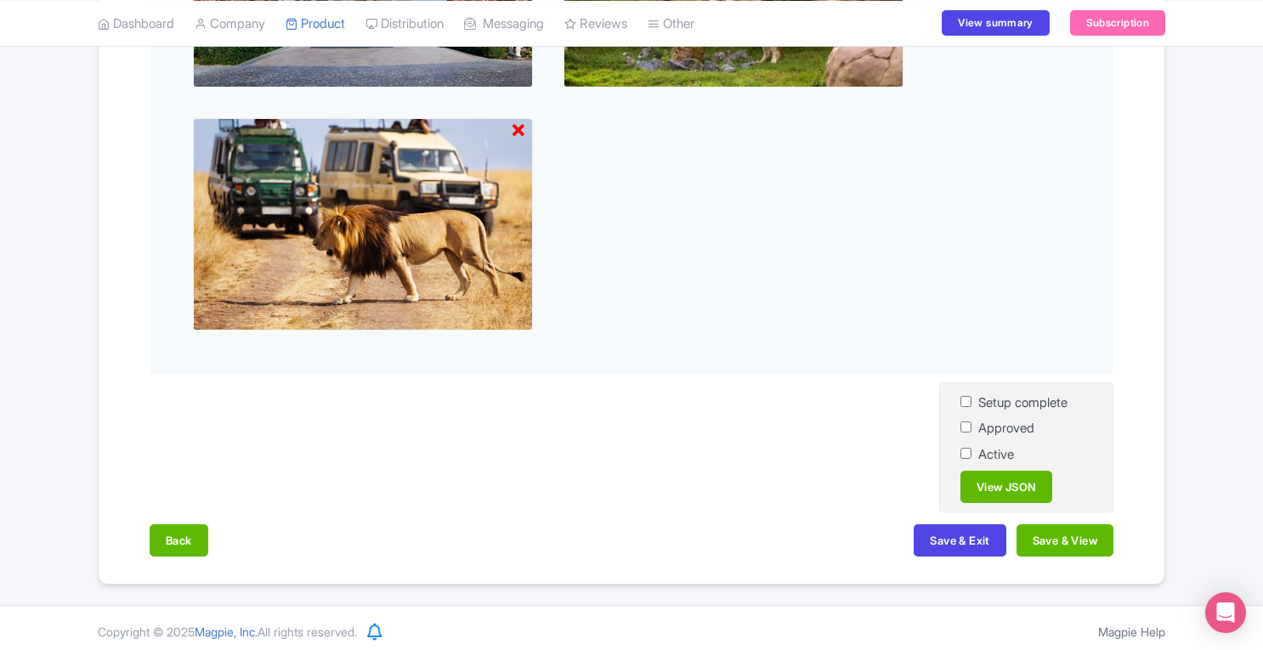
scroll to position [1233, 0]
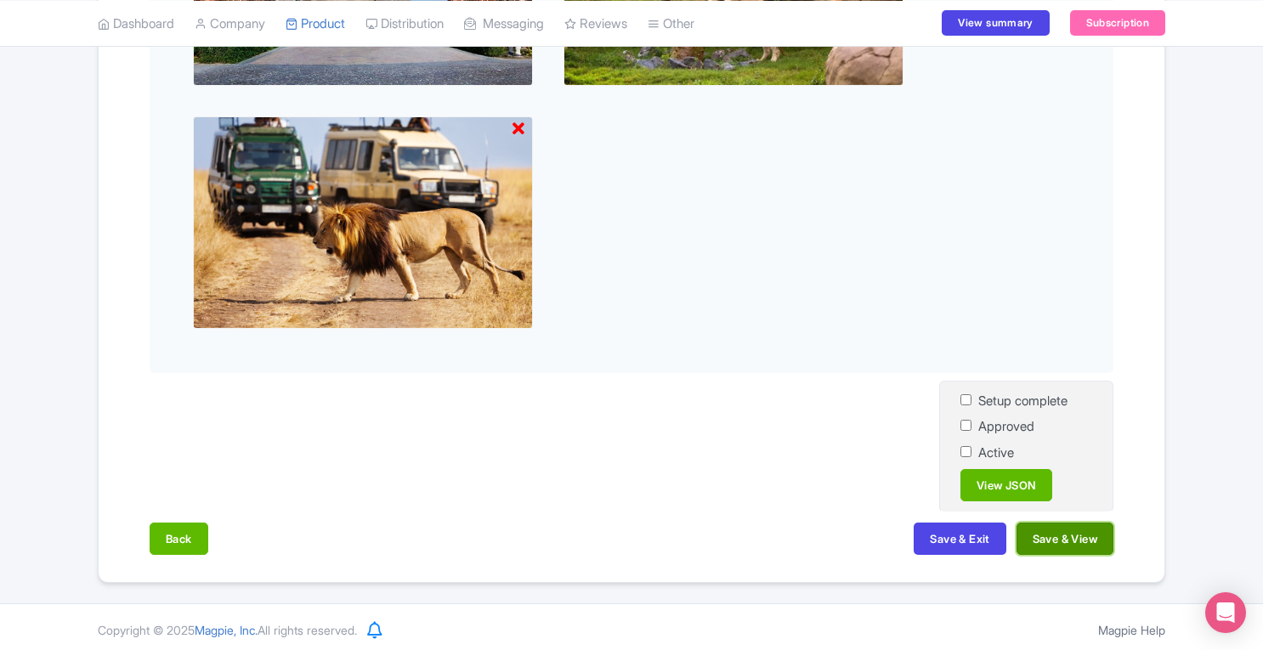
click at [1080, 543] on button "Save & View" at bounding box center [1065, 539] width 97 height 32
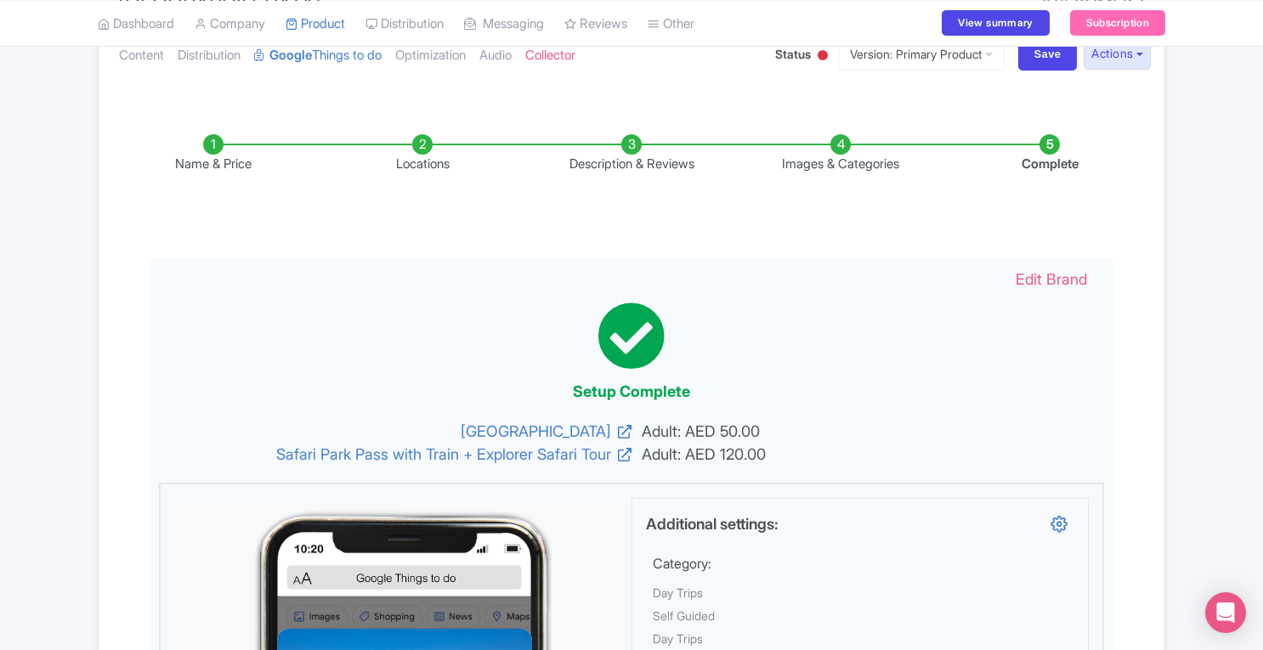
scroll to position [135, 0]
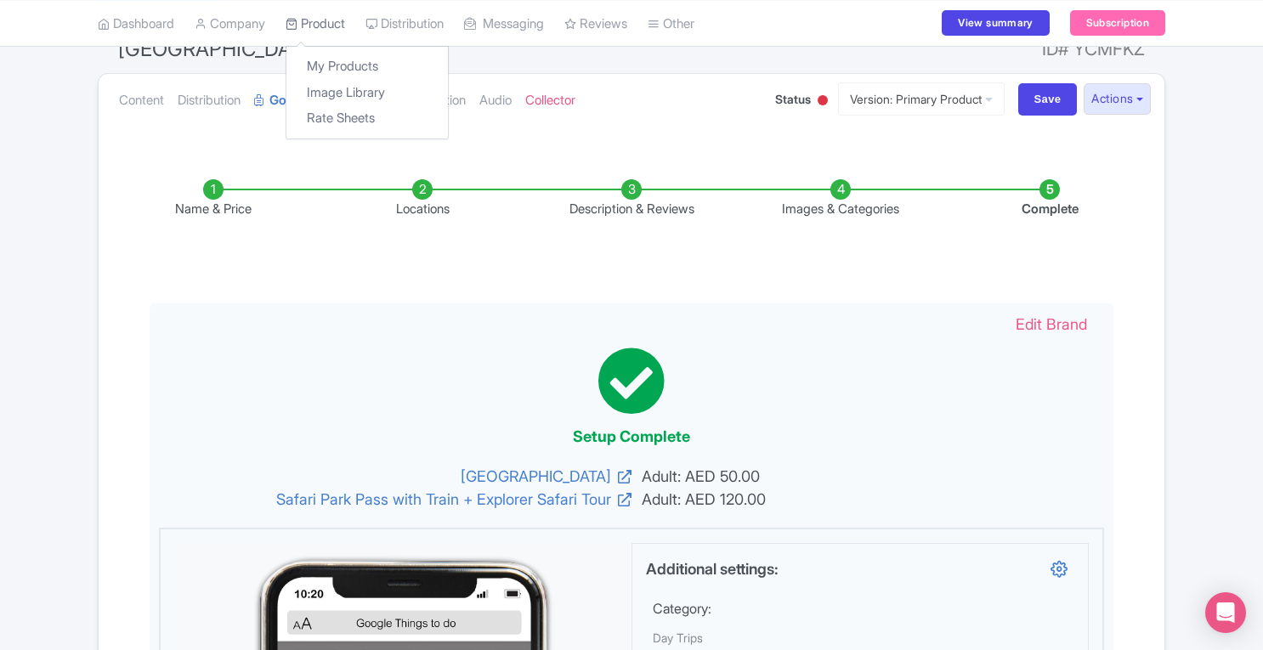
click at [333, 30] on link "Product" at bounding box center [316, 23] width 60 height 47
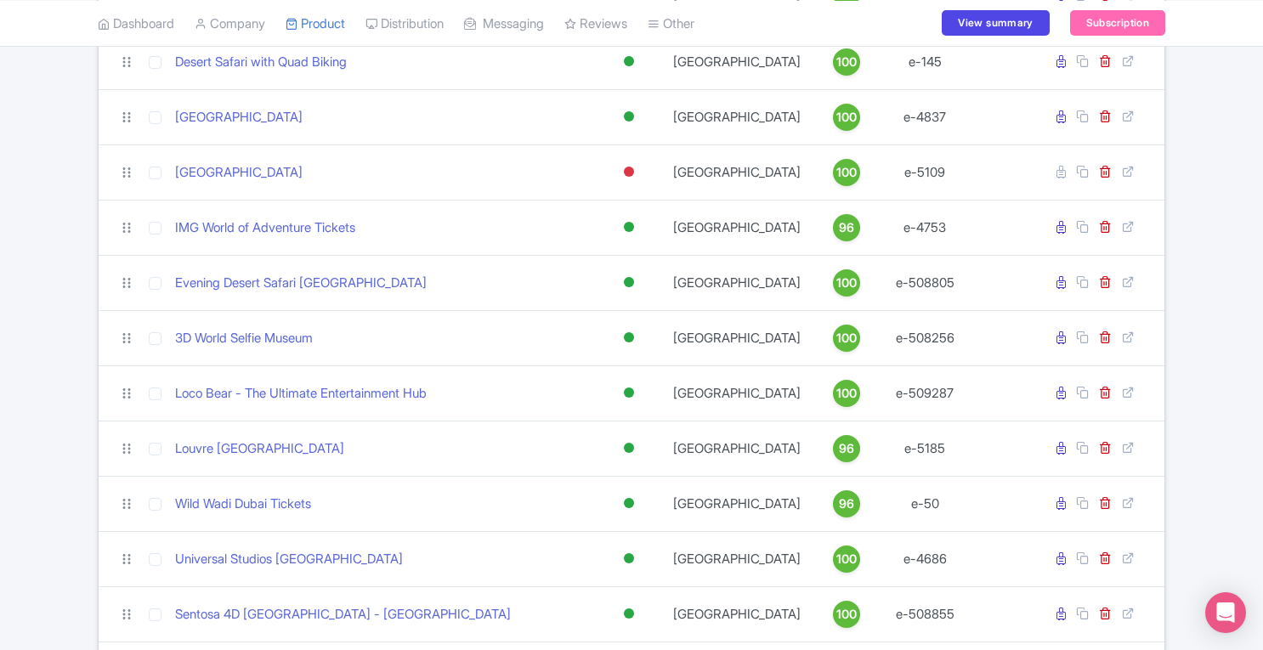
scroll to position [862, 0]
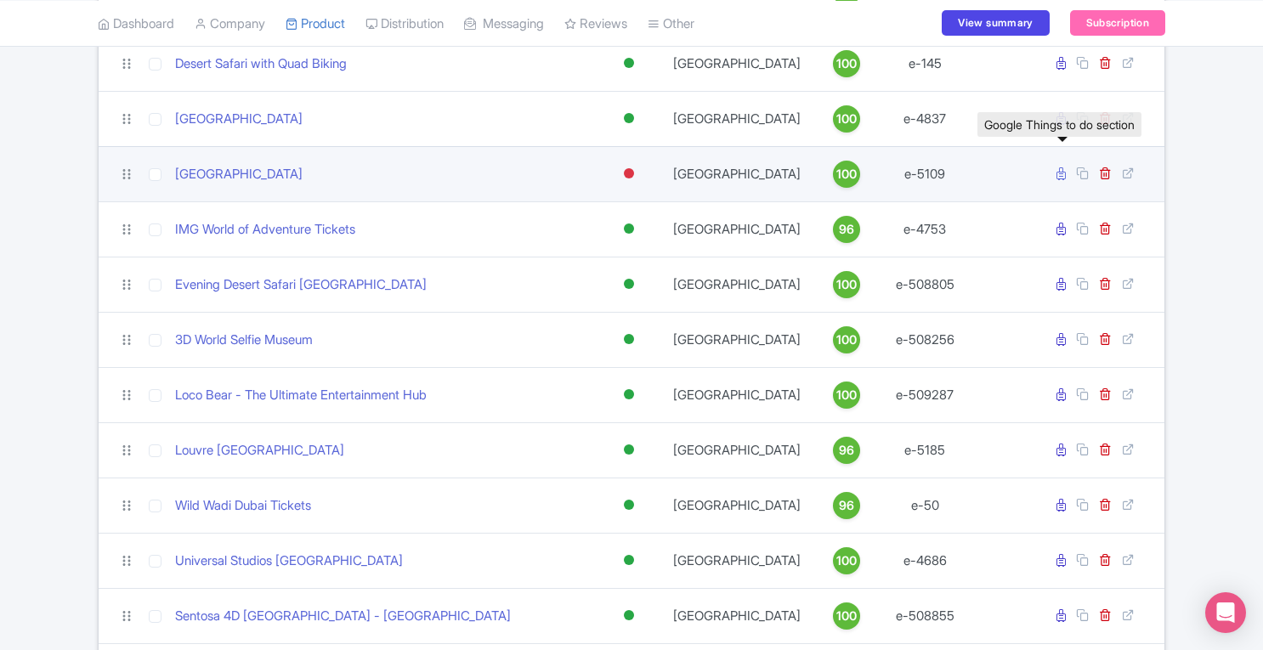
click at [1059, 173] on icon at bounding box center [1061, 173] width 9 height 13
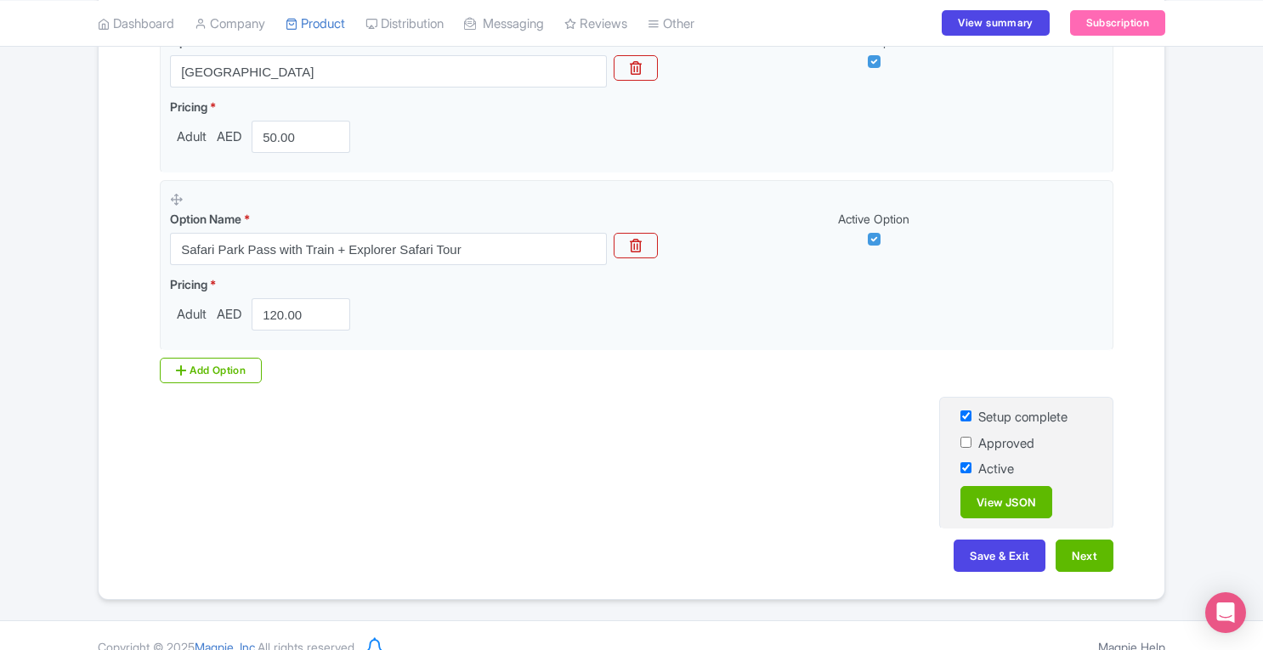
scroll to position [596, 0]
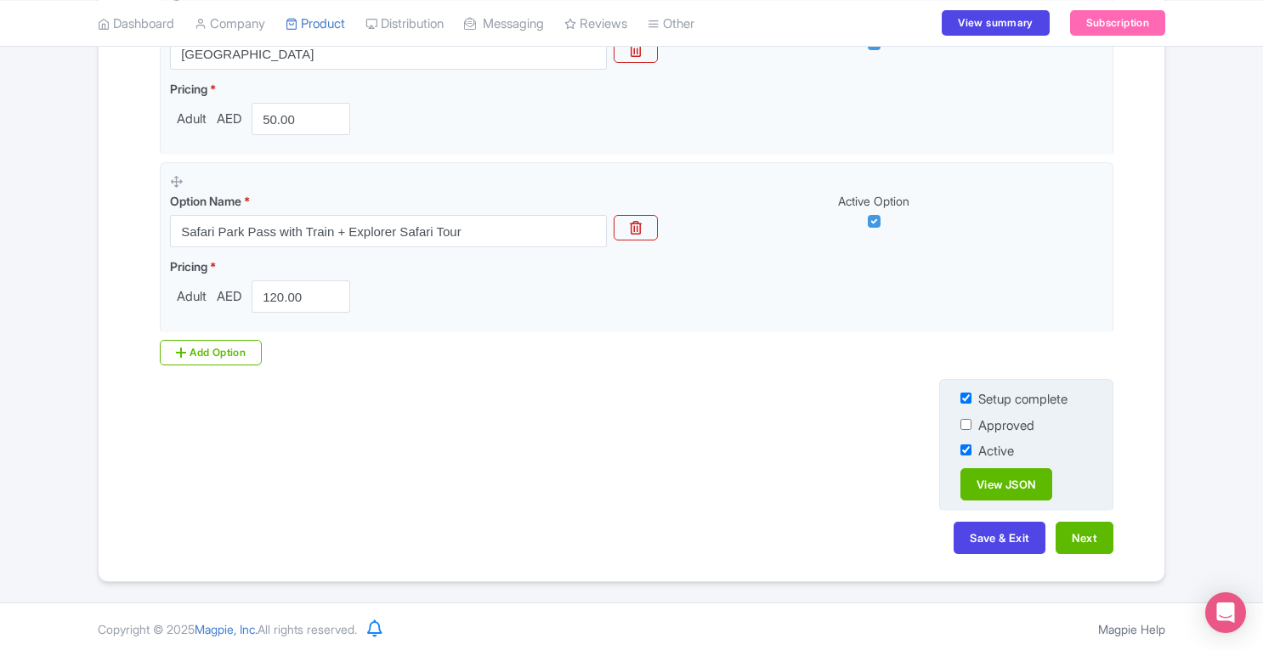
click at [966, 421] on input "checkbox" at bounding box center [966, 424] width 11 height 11
checkbox input "true"
click at [1007, 534] on button "Save & Exit" at bounding box center [1000, 538] width 92 height 32
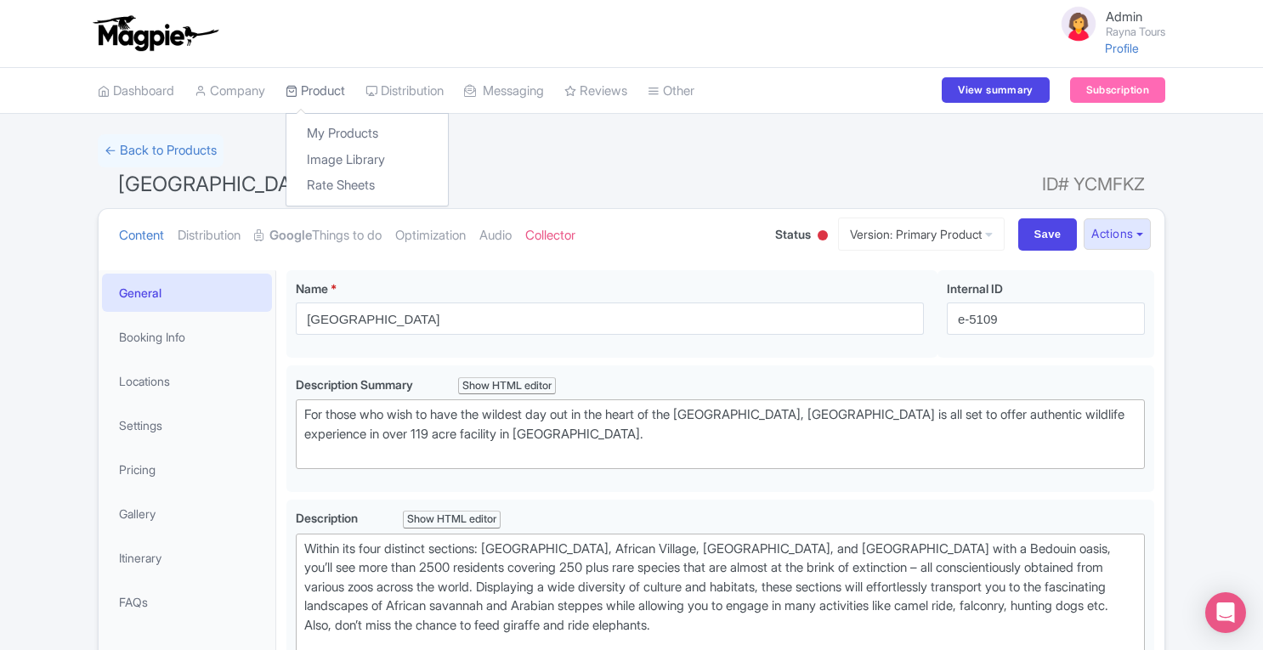
click at [335, 93] on link "Product" at bounding box center [316, 91] width 60 height 47
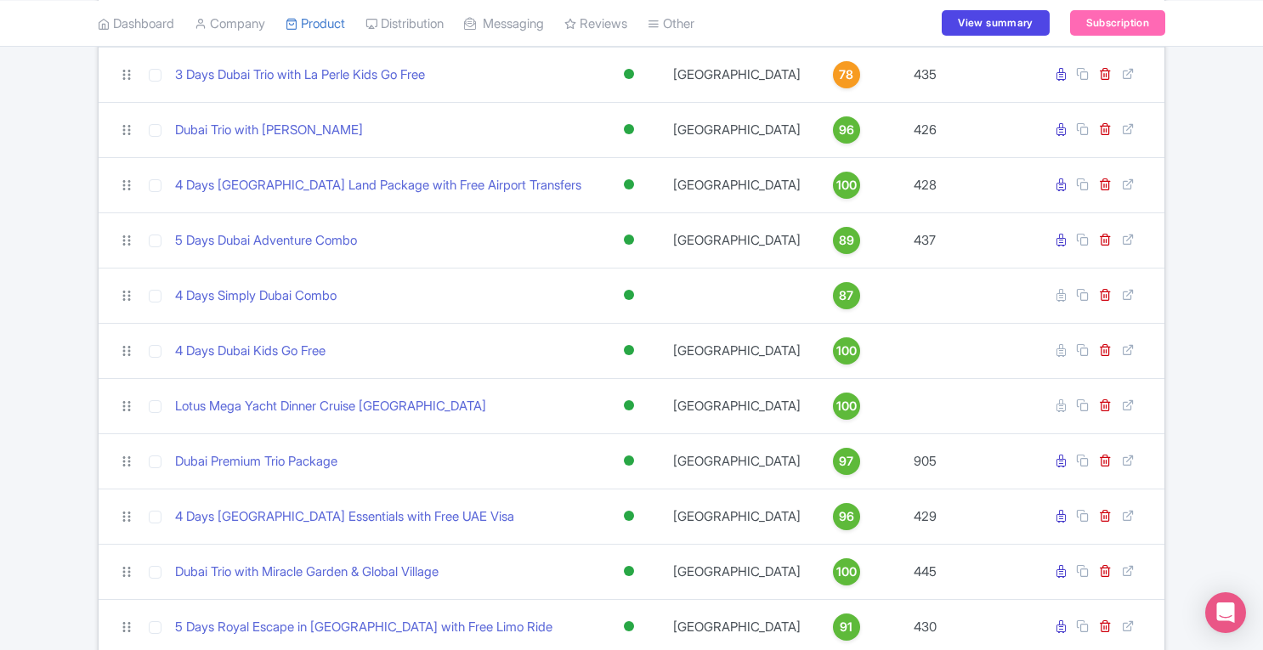
scroll to position [5670, 0]
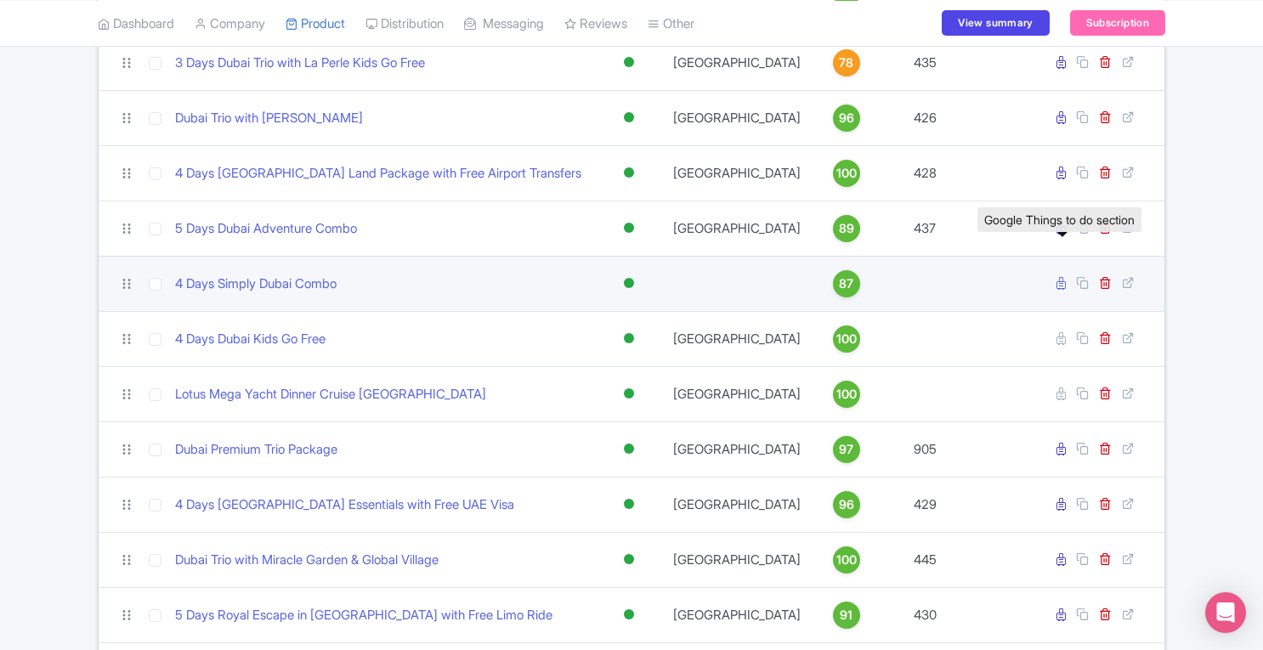
click at [1063, 277] on icon at bounding box center [1061, 283] width 9 height 13
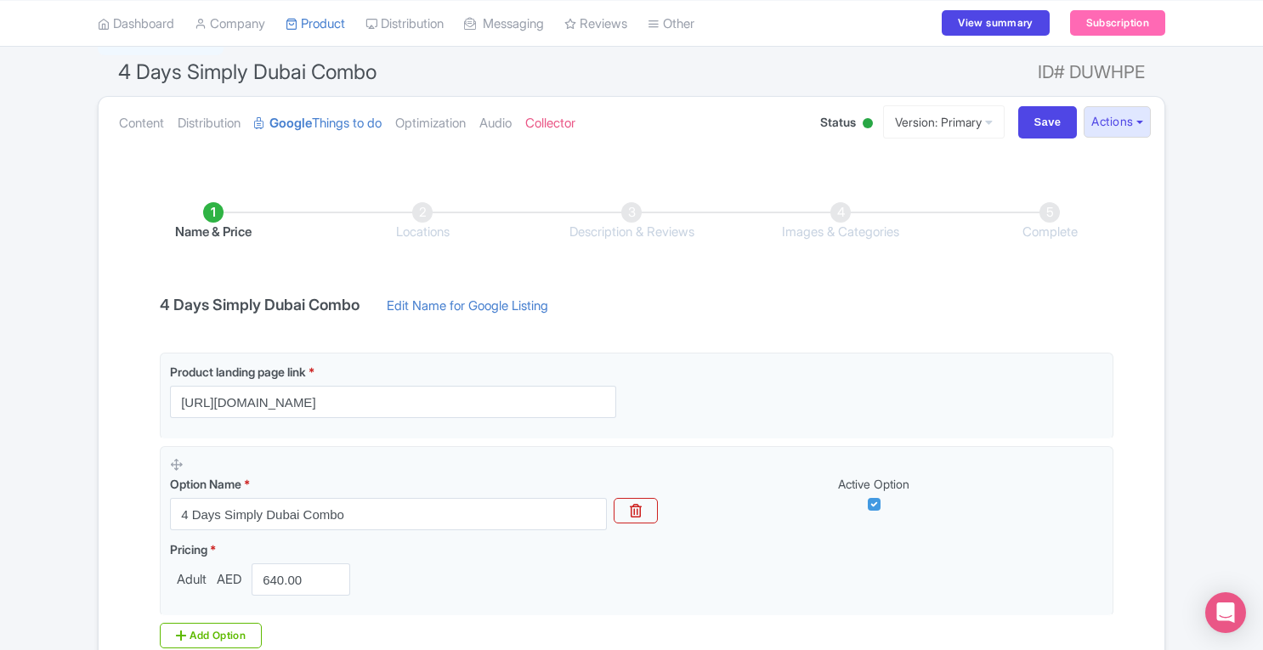
scroll to position [110, 0]
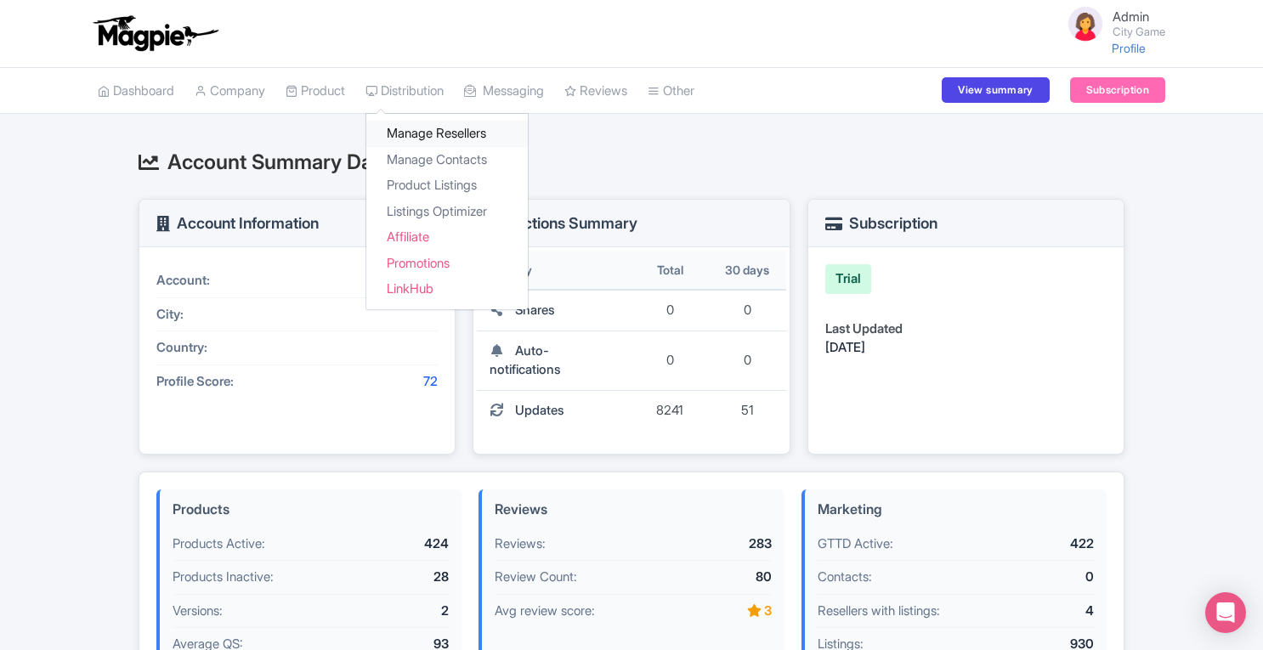
click at [427, 128] on link "Manage Resellers" at bounding box center [447, 134] width 162 height 26
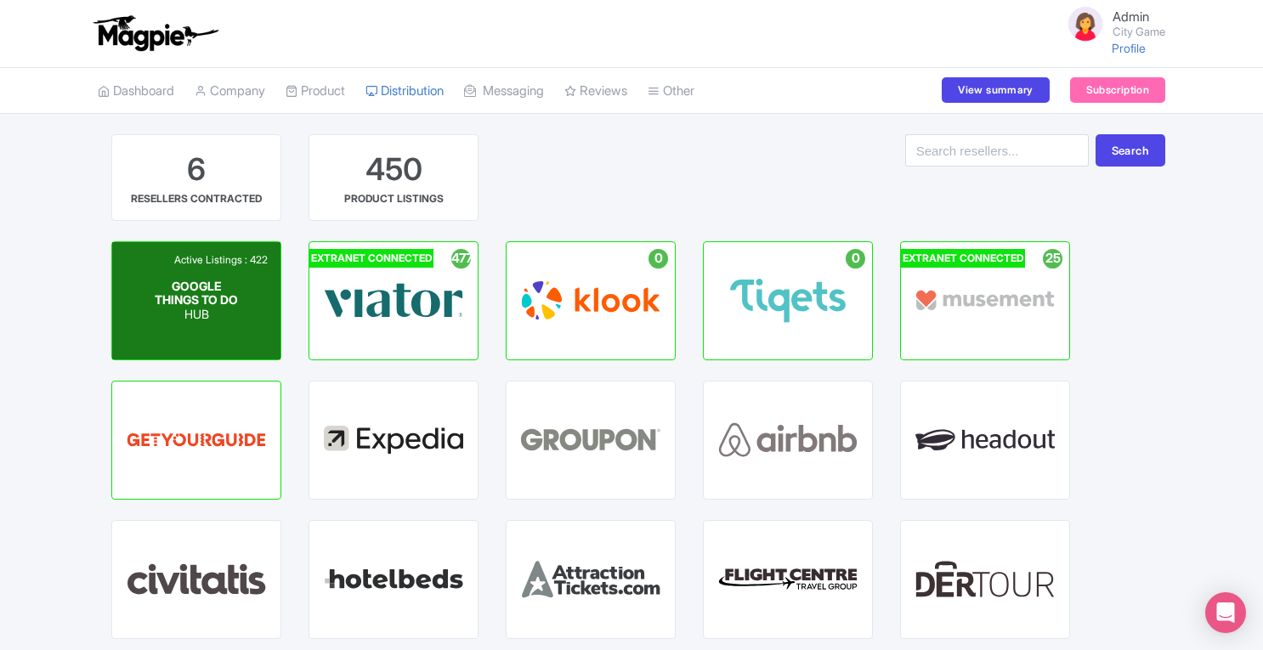
click at [235, 301] on div "GOOGLE THINGS TO DO HUB" at bounding box center [197, 300] width 84 height 43
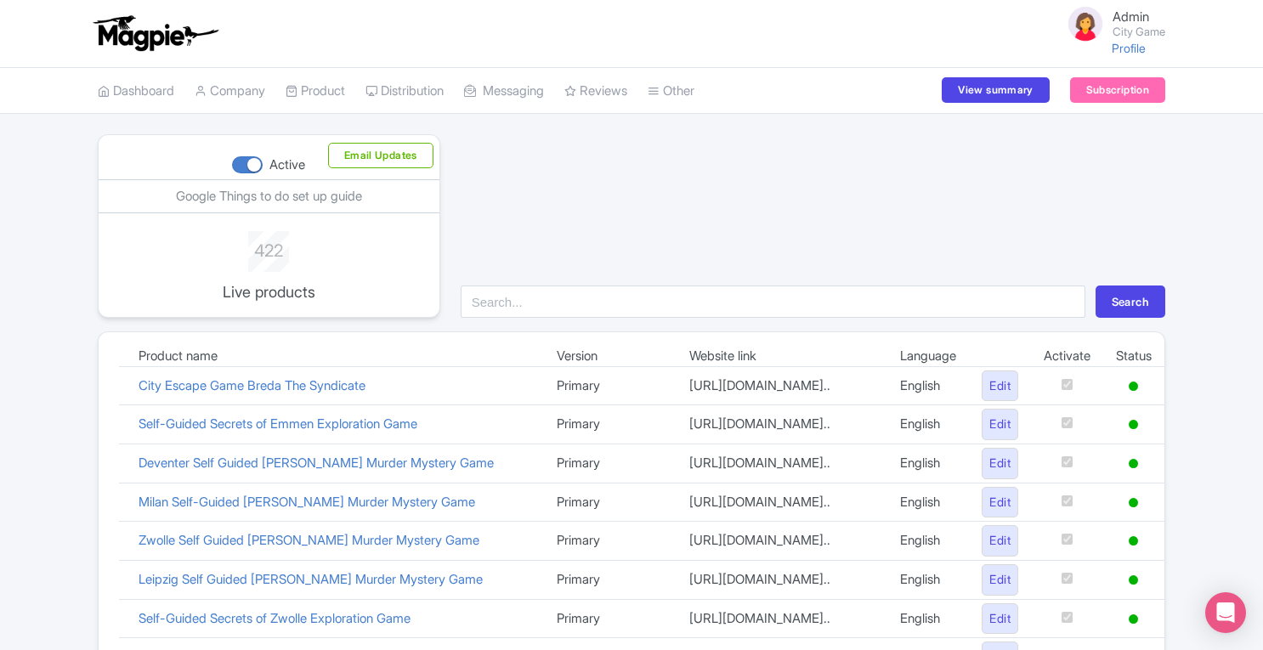
click at [250, 162] on div at bounding box center [247, 164] width 31 height 17
click at [243, 162] on input "Active" at bounding box center [237, 165] width 11 height 11
checkbox input "false"
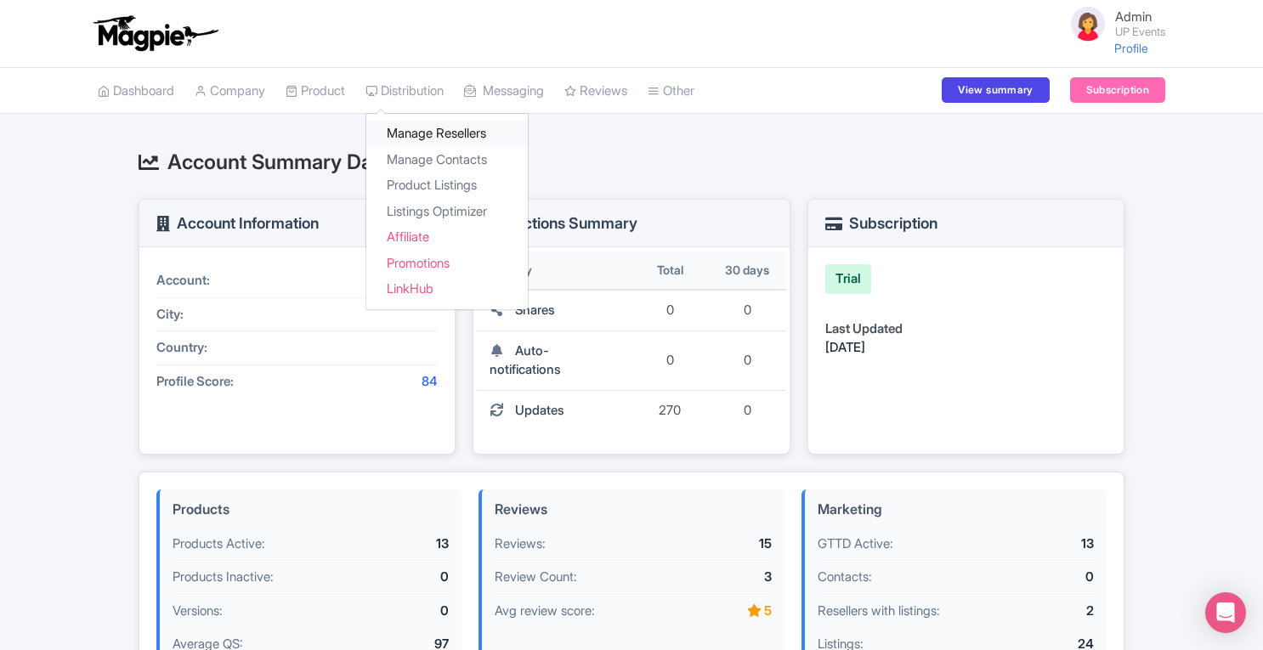
click at [420, 130] on link "Manage Resellers" at bounding box center [447, 134] width 162 height 26
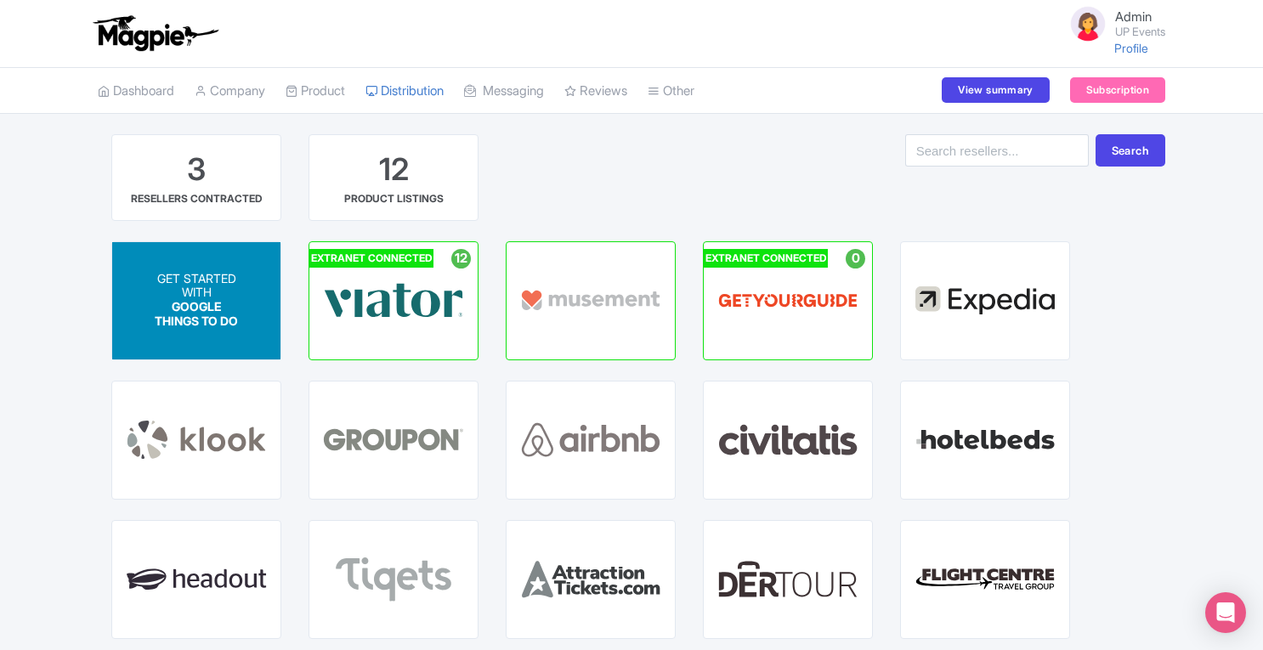
click at [226, 305] on div "GET STARTED WITH GOOGLE THINGS TO DO" at bounding box center [197, 300] width 84 height 57
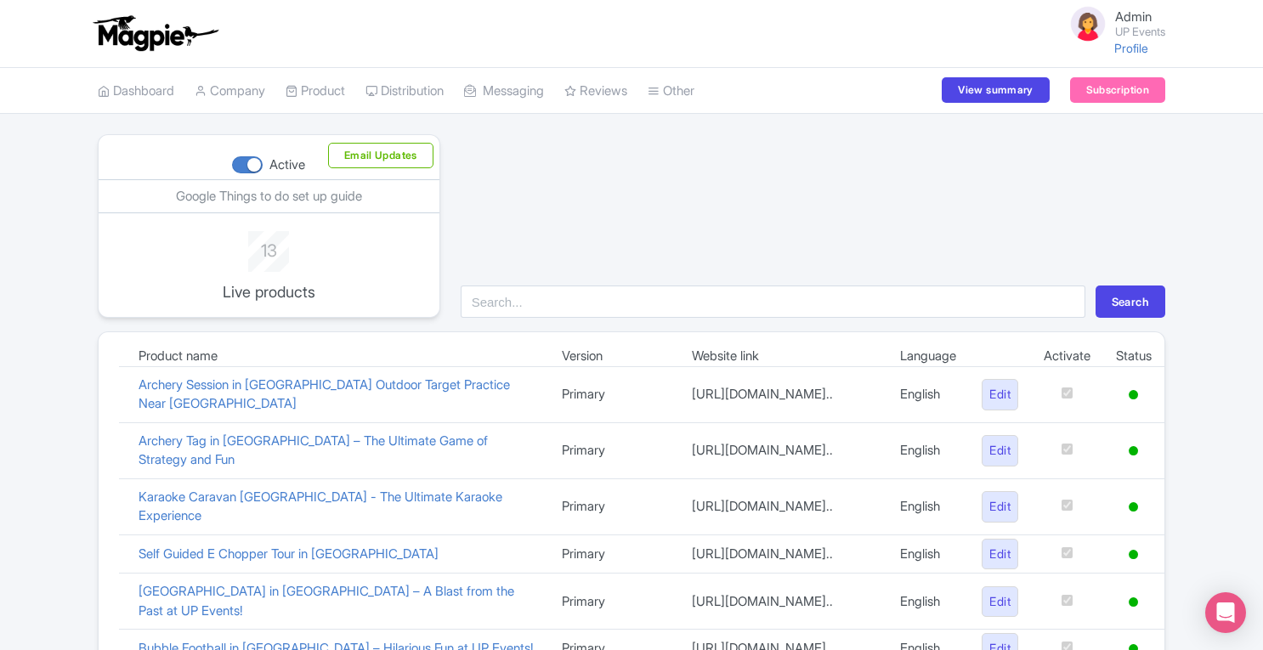
click at [248, 162] on div at bounding box center [247, 164] width 31 height 17
click at [243, 162] on input "Active" at bounding box center [237, 165] width 11 height 11
checkbox input "false"
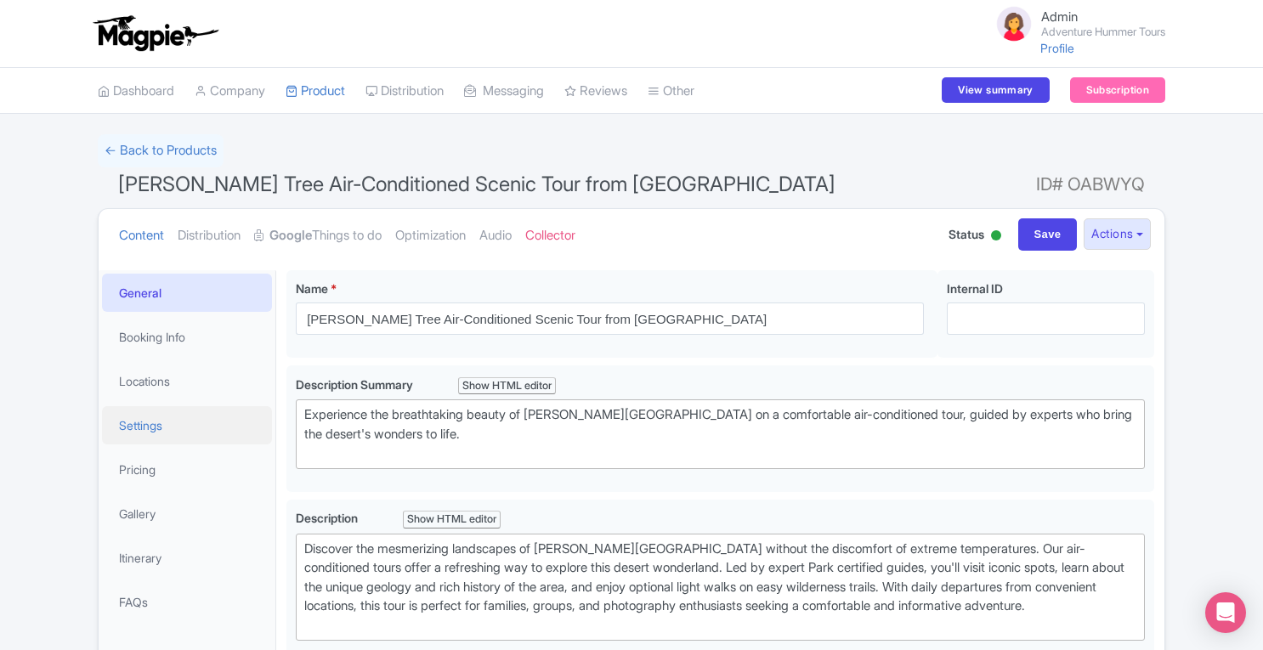
click at [151, 426] on link "Settings" at bounding box center [187, 425] width 170 height 38
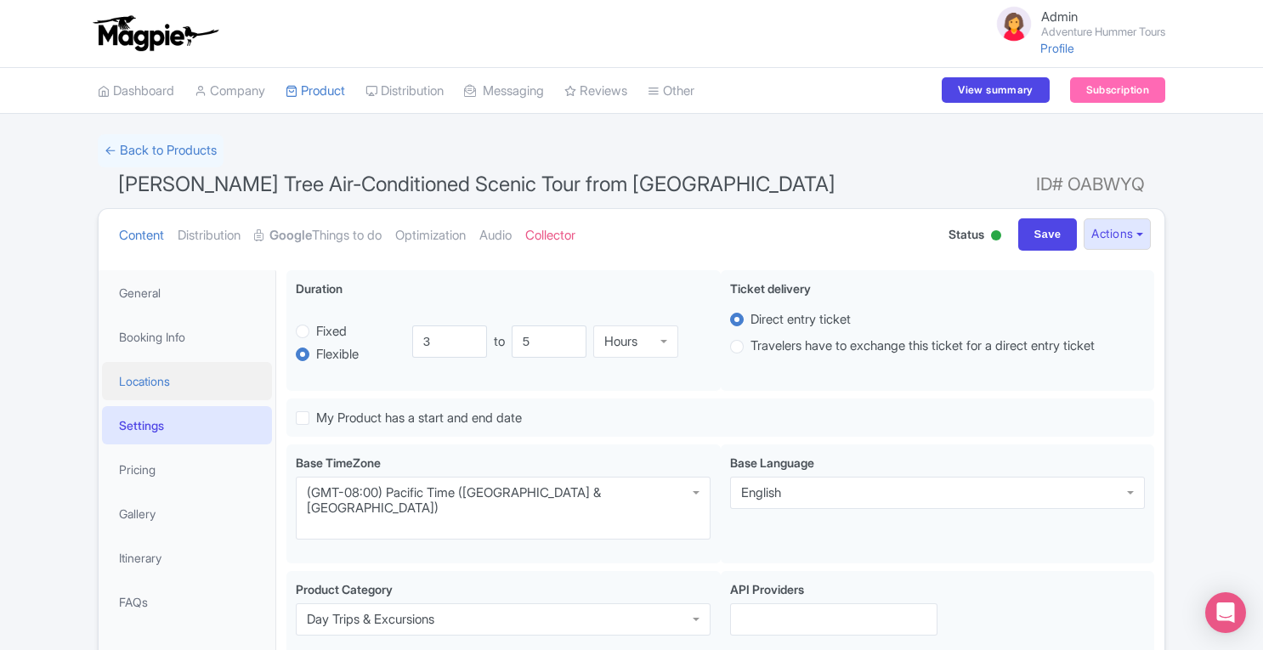
click at [160, 387] on link "Locations" at bounding box center [187, 381] width 170 height 38
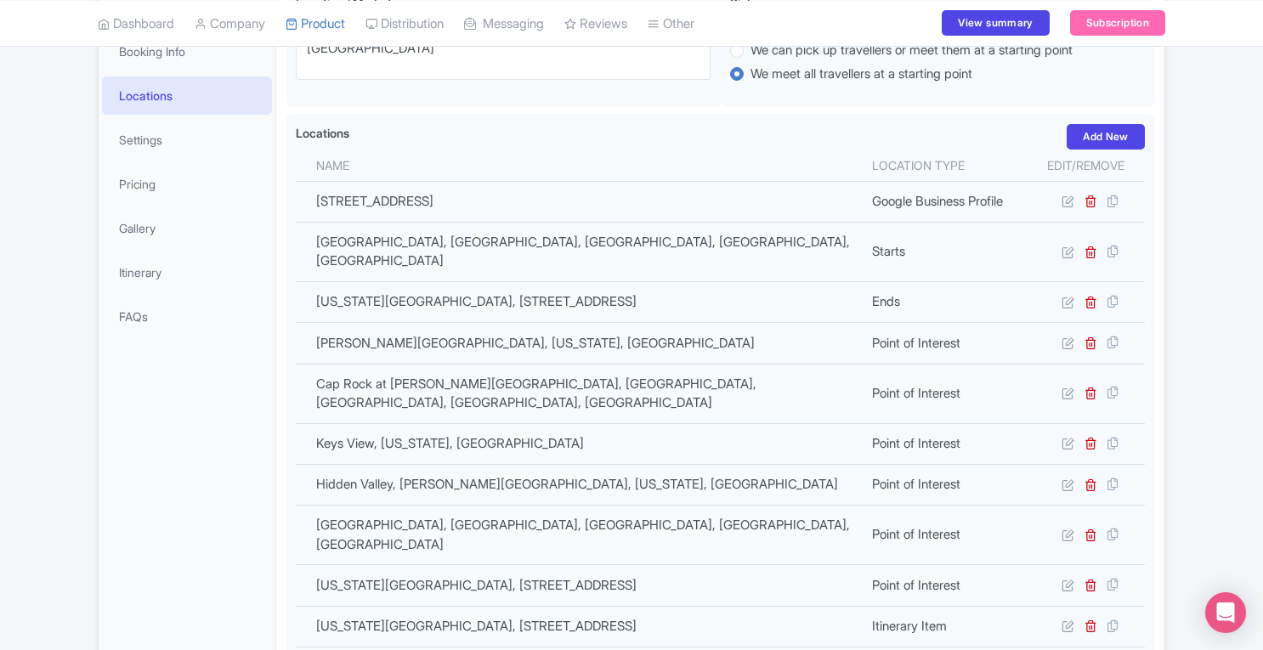
scroll to position [288, 0]
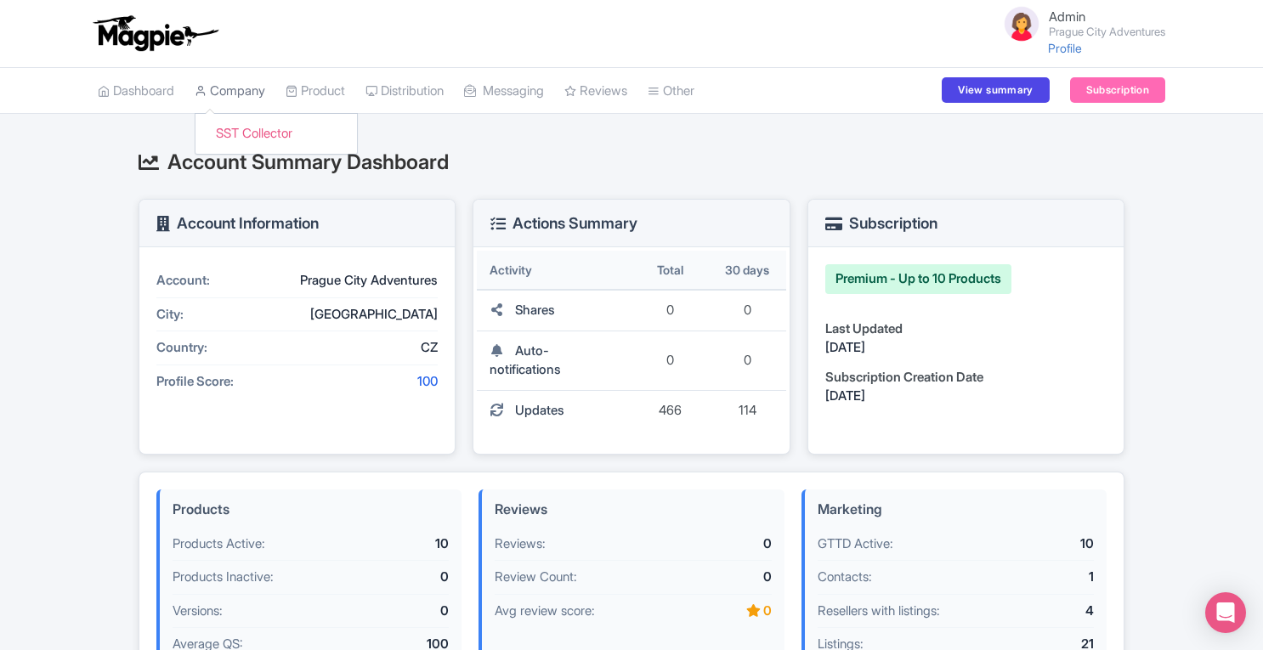
click at [261, 93] on link "Company" at bounding box center [230, 91] width 71 height 47
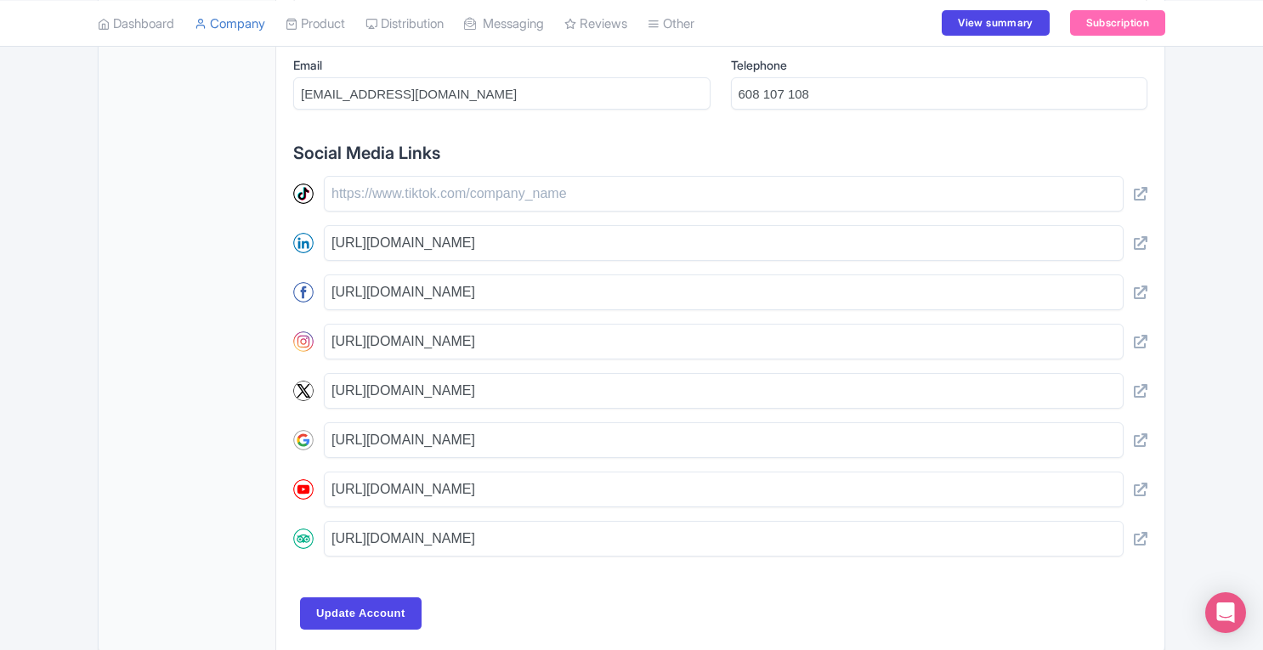
scroll to position [770, 0]
click at [703, 424] on input "https://maps.app.goo.gl/aqmT8mb3B9XUX9Ns8" at bounding box center [724, 442] width 800 height 36
click at [1144, 440] on icon at bounding box center [1141, 442] width 14 height 14
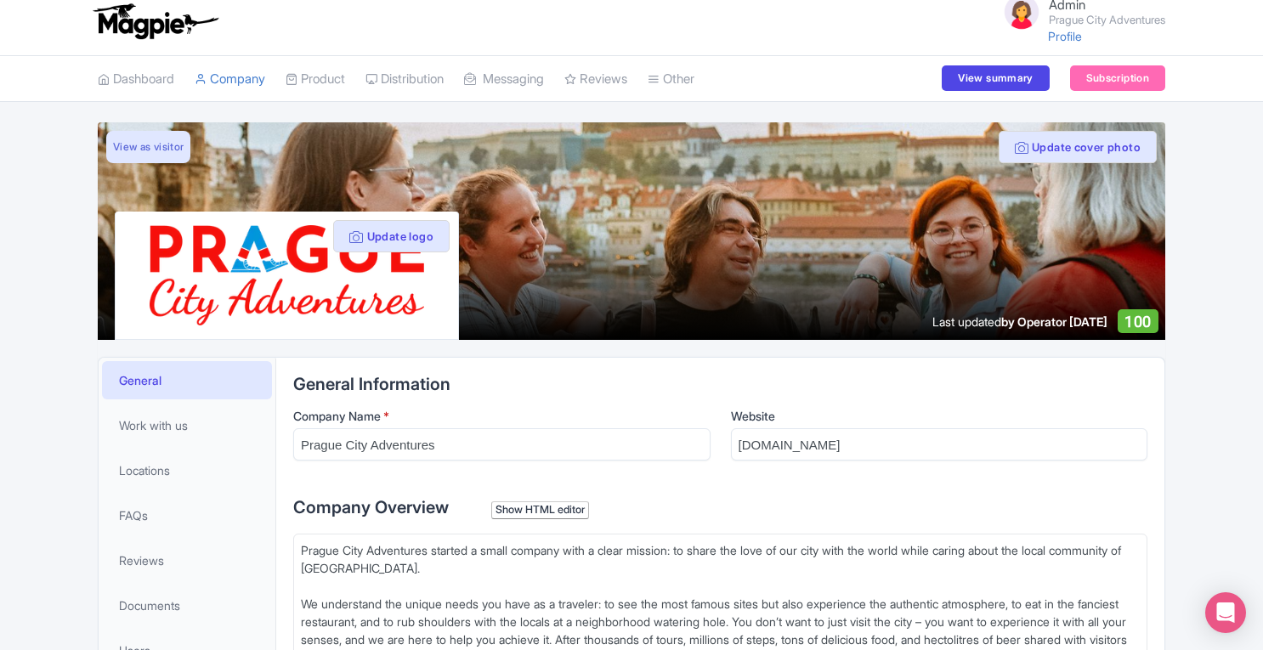
scroll to position [22, 0]
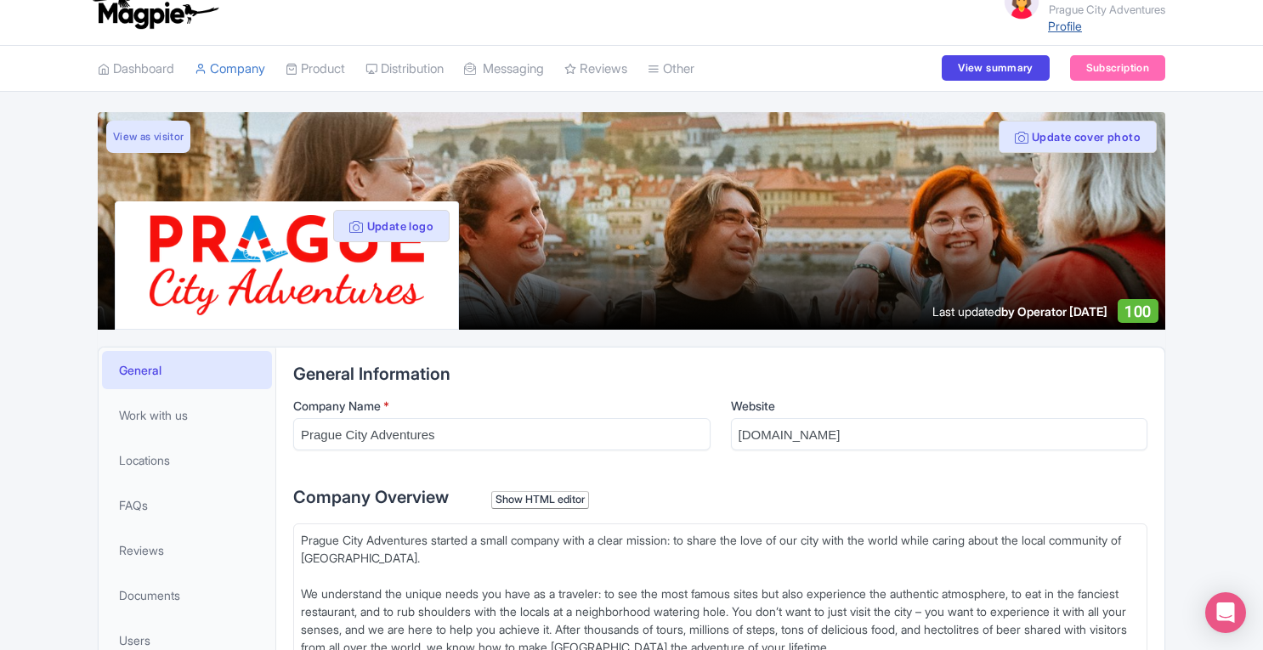
click at [1058, 28] on link "Profile" at bounding box center [1065, 26] width 34 height 14
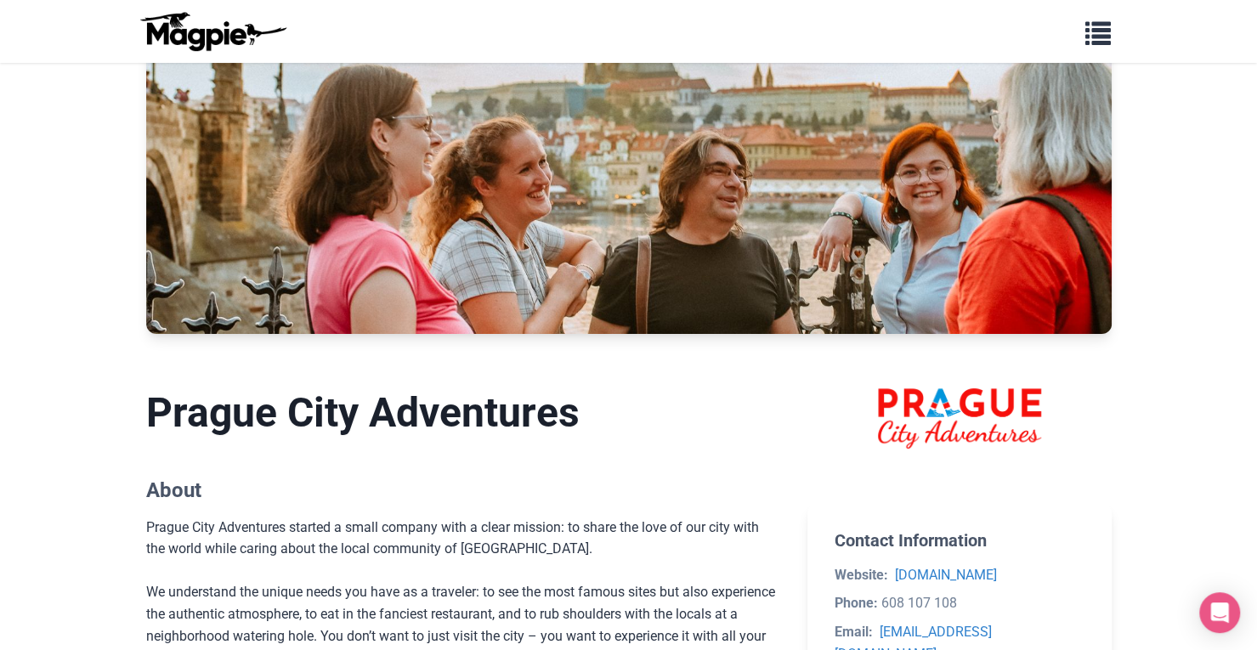
scroll to position [116, 0]
